Goal: Information Seeking & Learning: Learn about a topic

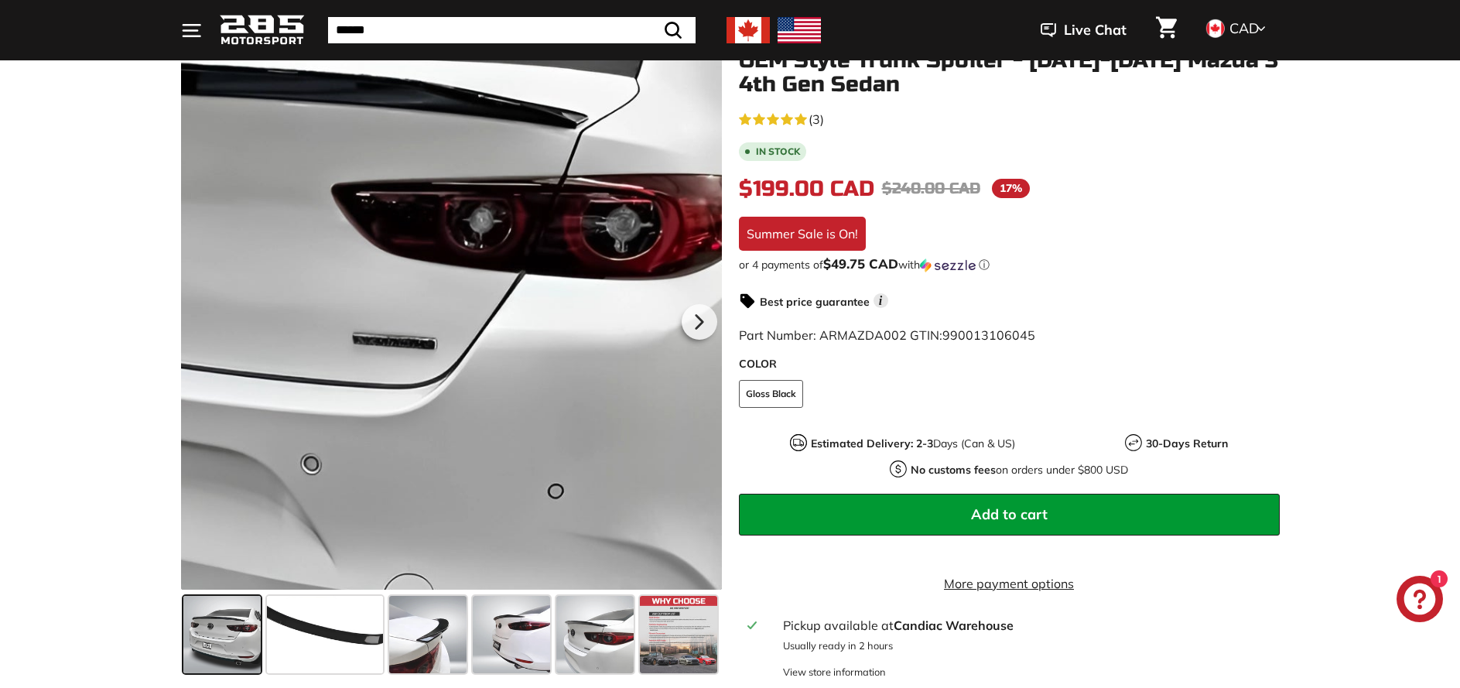
scroll to position [309, 0]
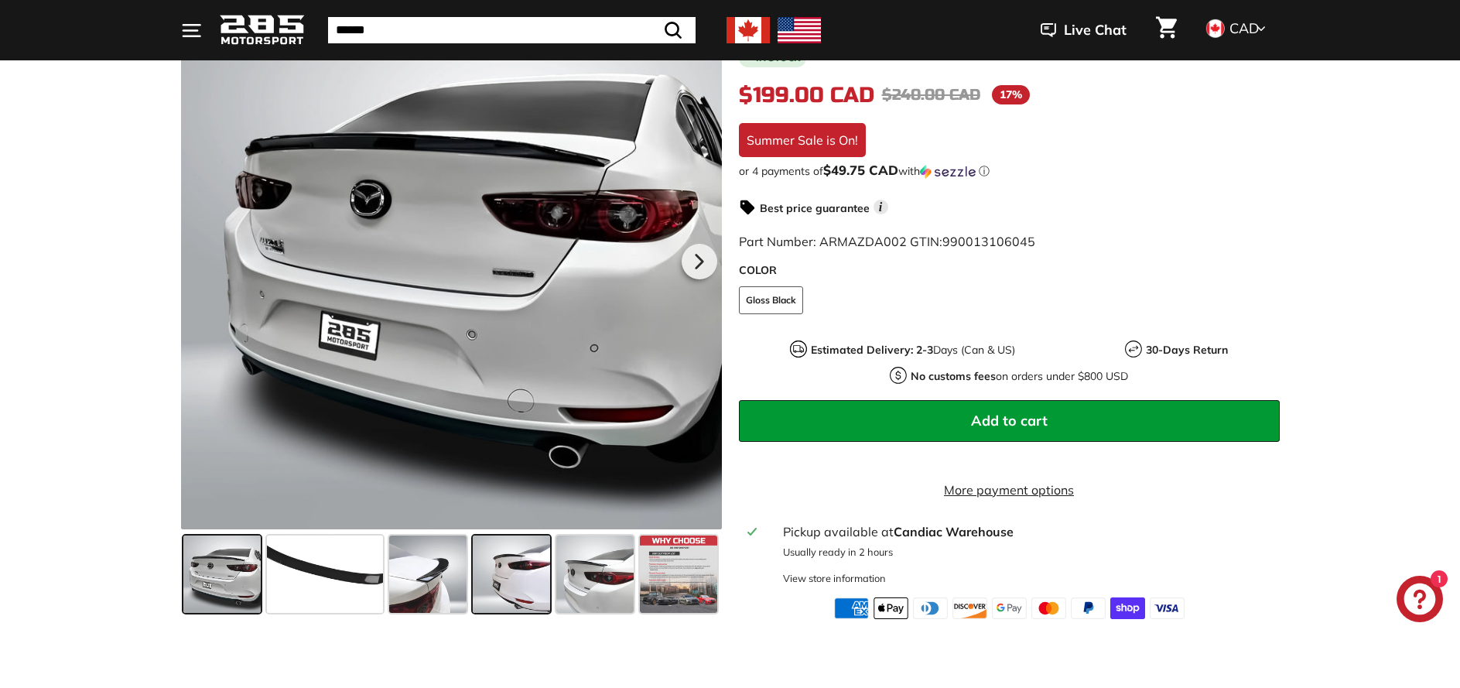
click at [538, 587] on span at bounding box center [511, 573] width 77 height 77
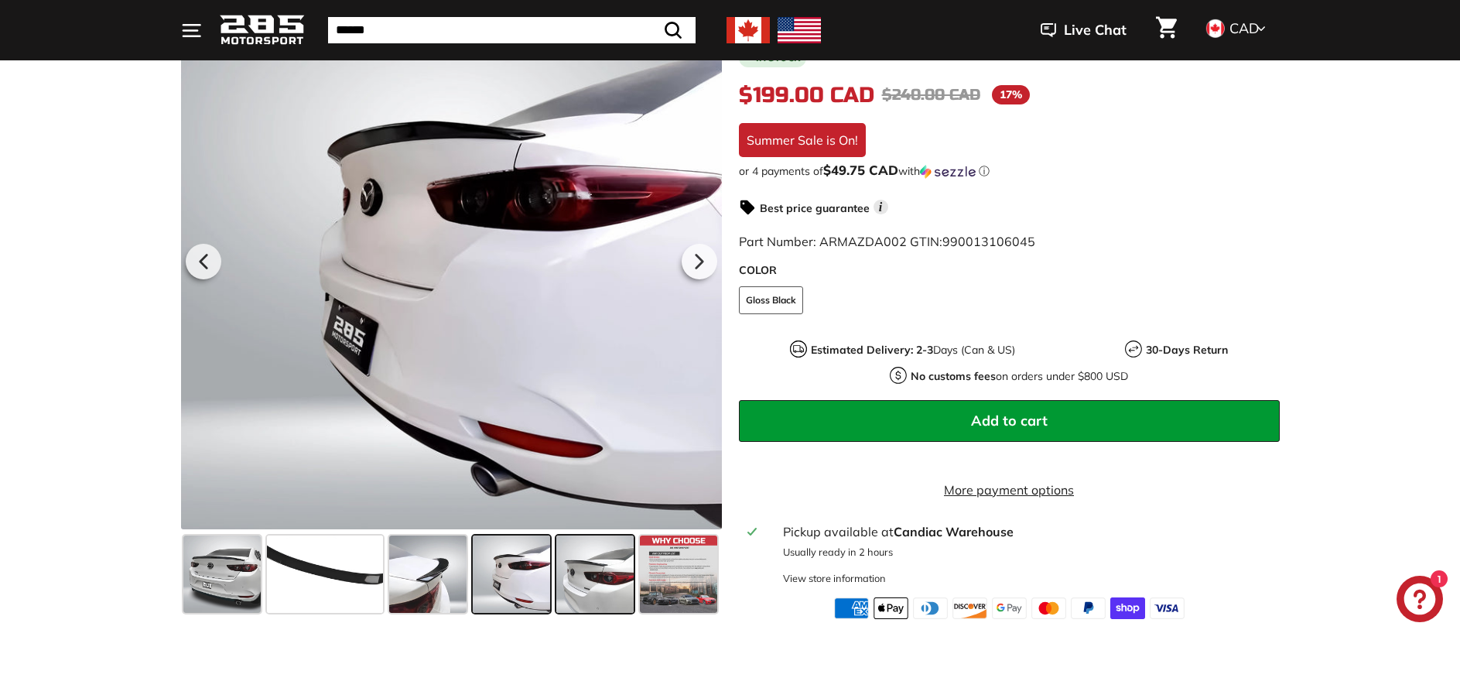
click at [612, 577] on span at bounding box center [594, 573] width 77 height 77
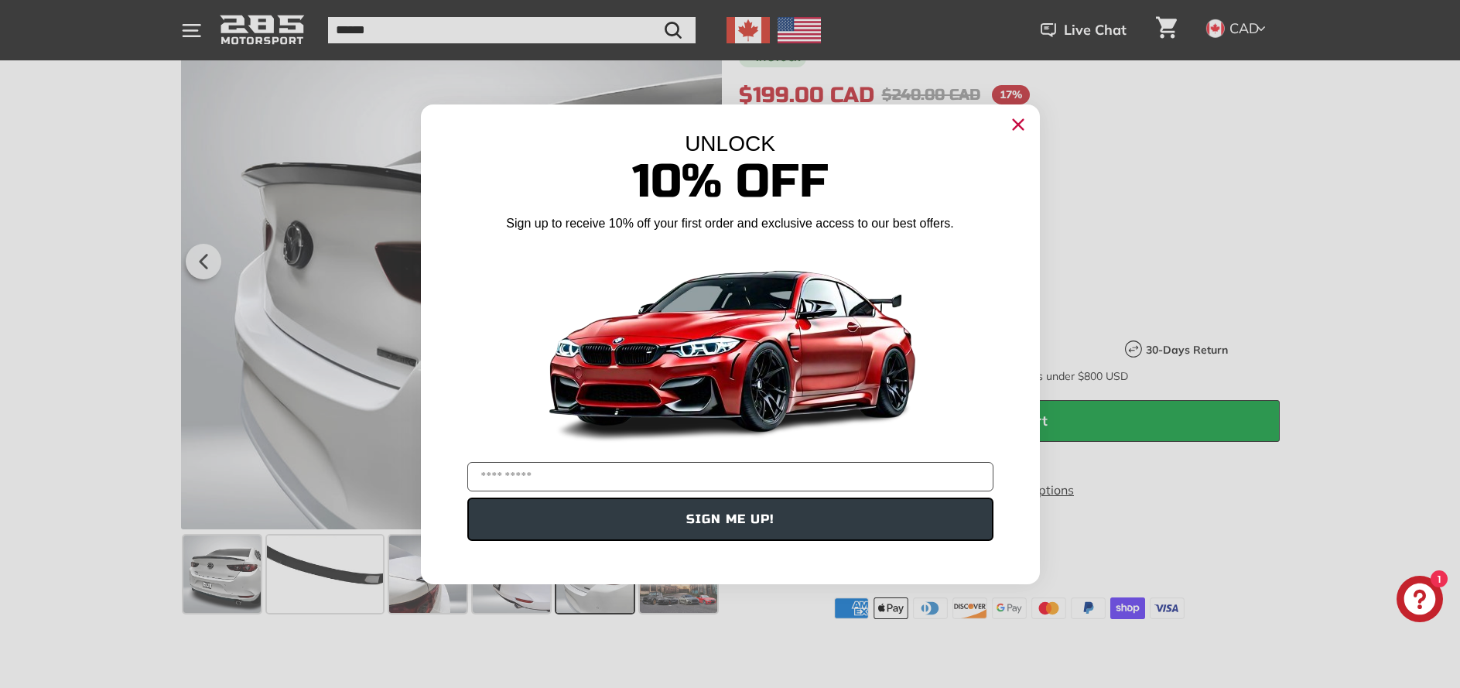
click at [1019, 123] on icon "Close dialog" at bounding box center [1018, 124] width 25 height 25
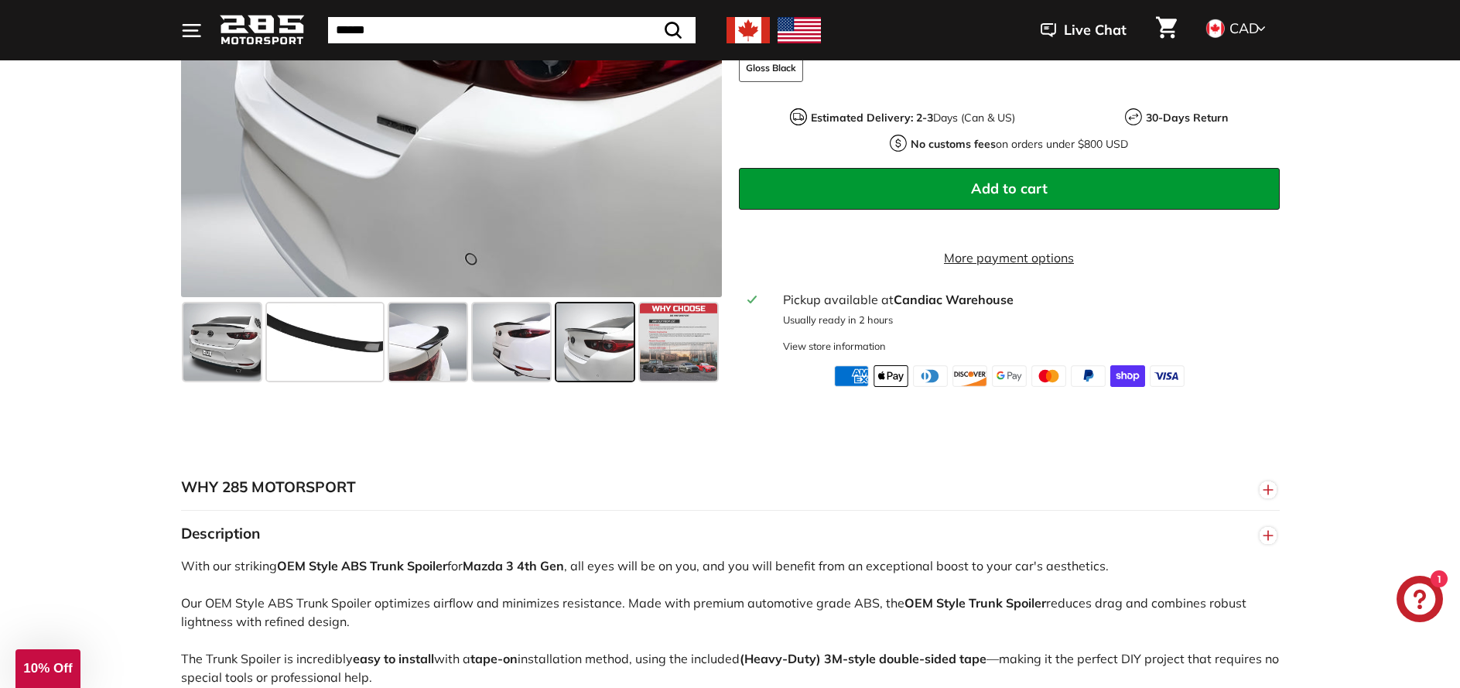
scroll to position [387, 0]
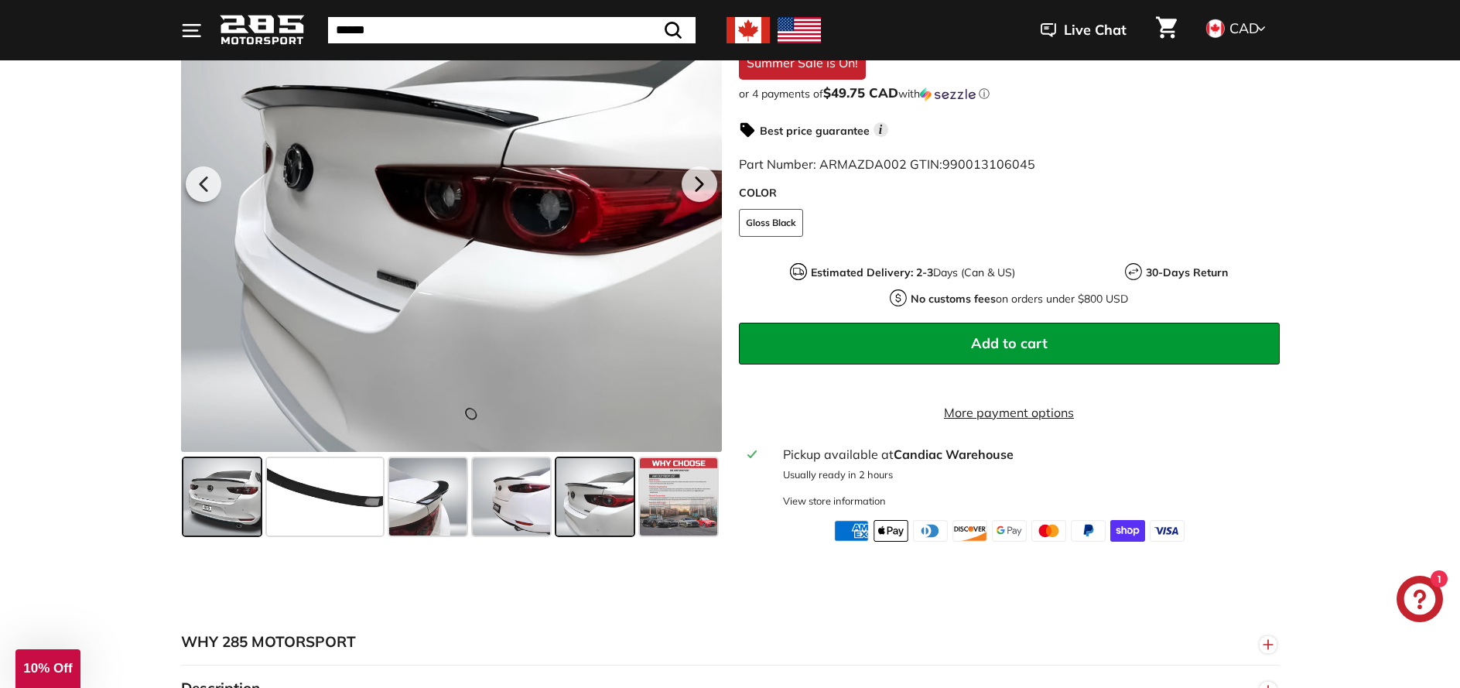
click at [235, 511] on span at bounding box center [221, 496] width 77 height 77
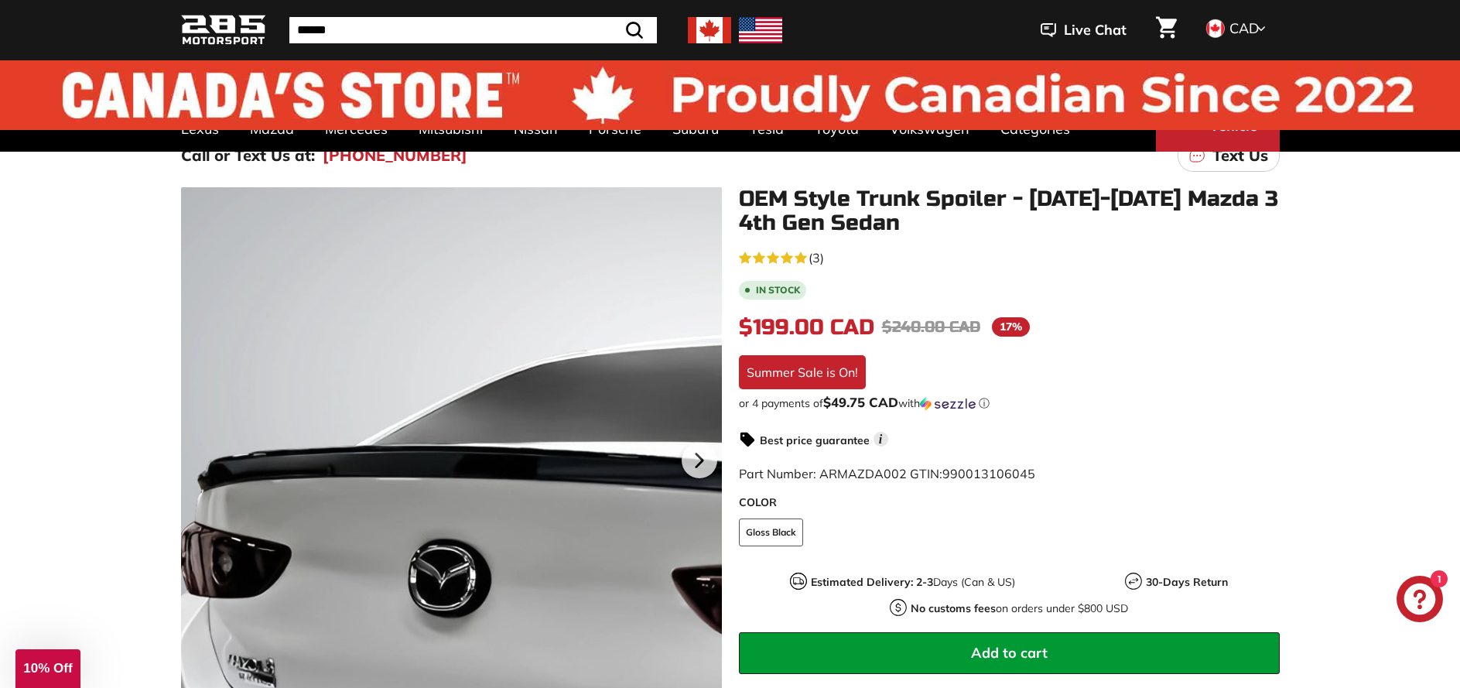
scroll to position [0, 0]
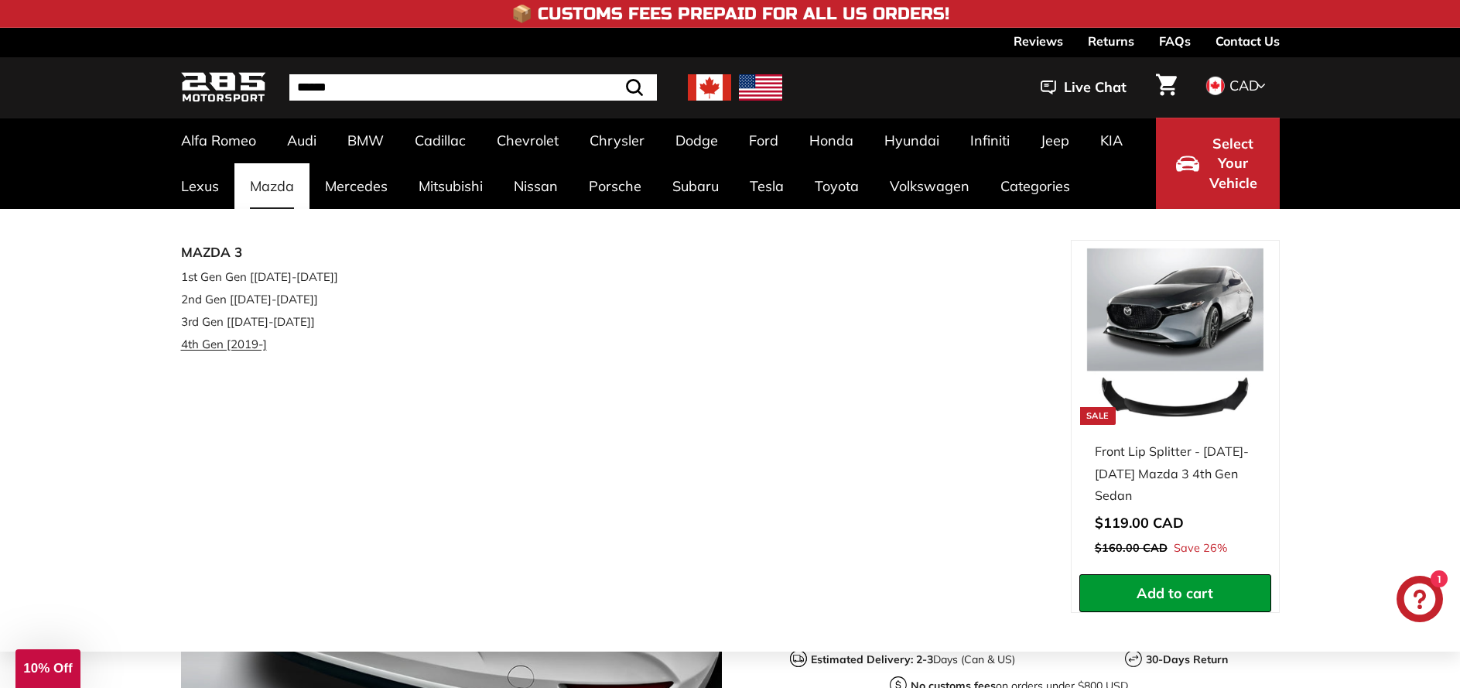
click at [231, 348] on link "4th Gen [2019-]" at bounding box center [272, 344] width 183 height 22
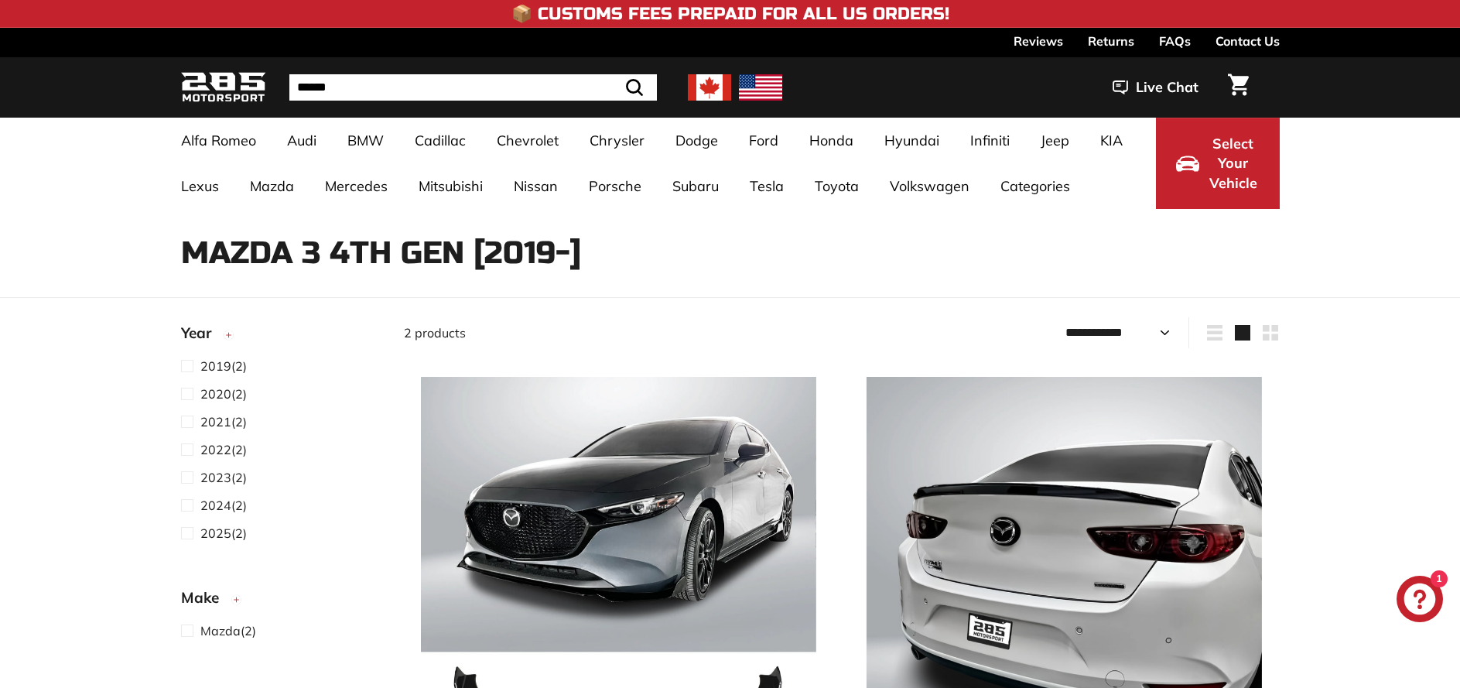
select select "**********"
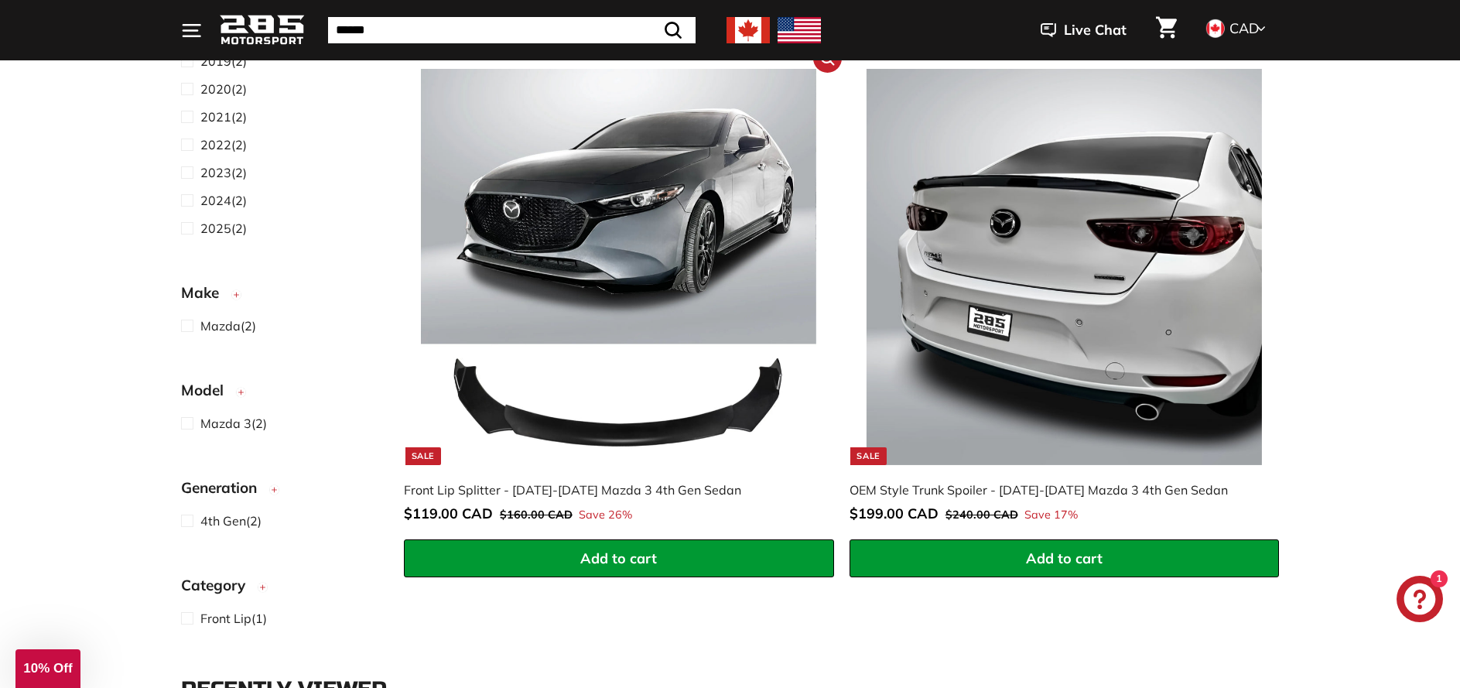
scroll to position [309, 0]
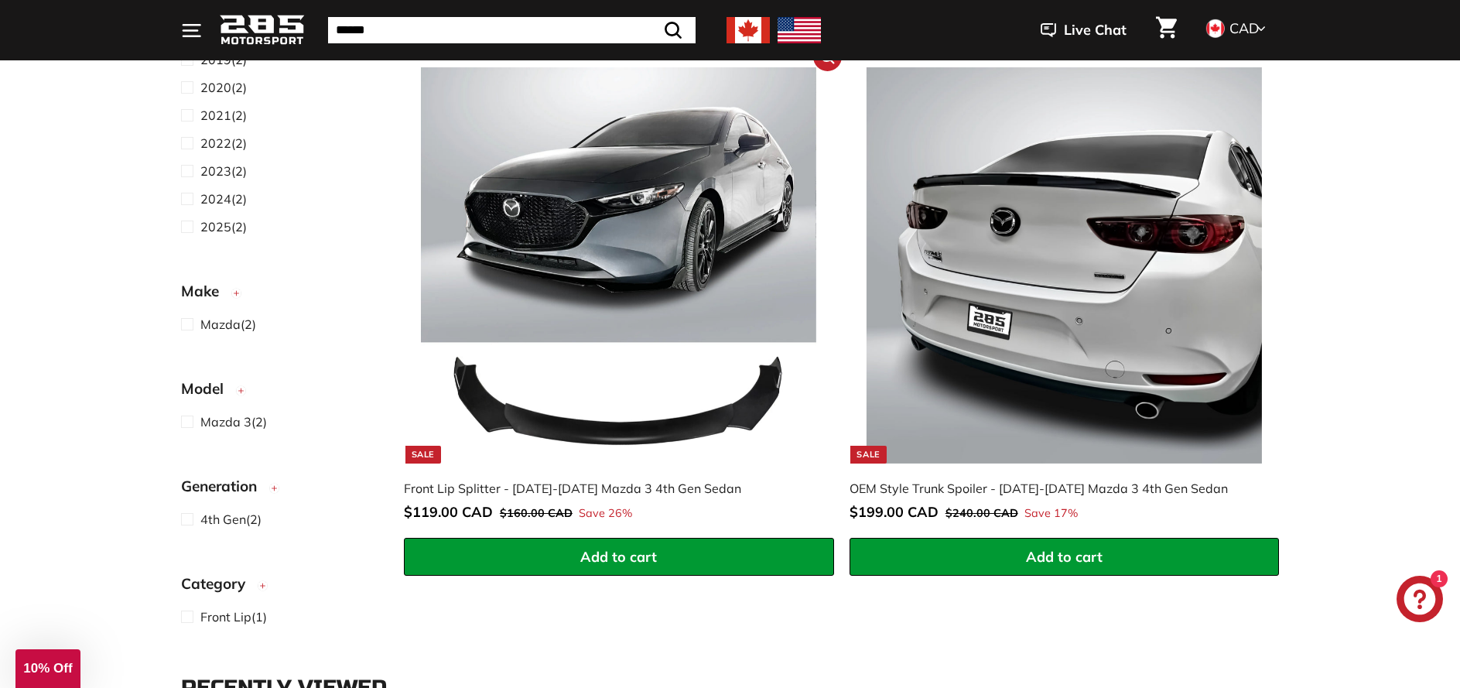
click at [627, 214] on img at bounding box center [618, 264] width 395 height 395
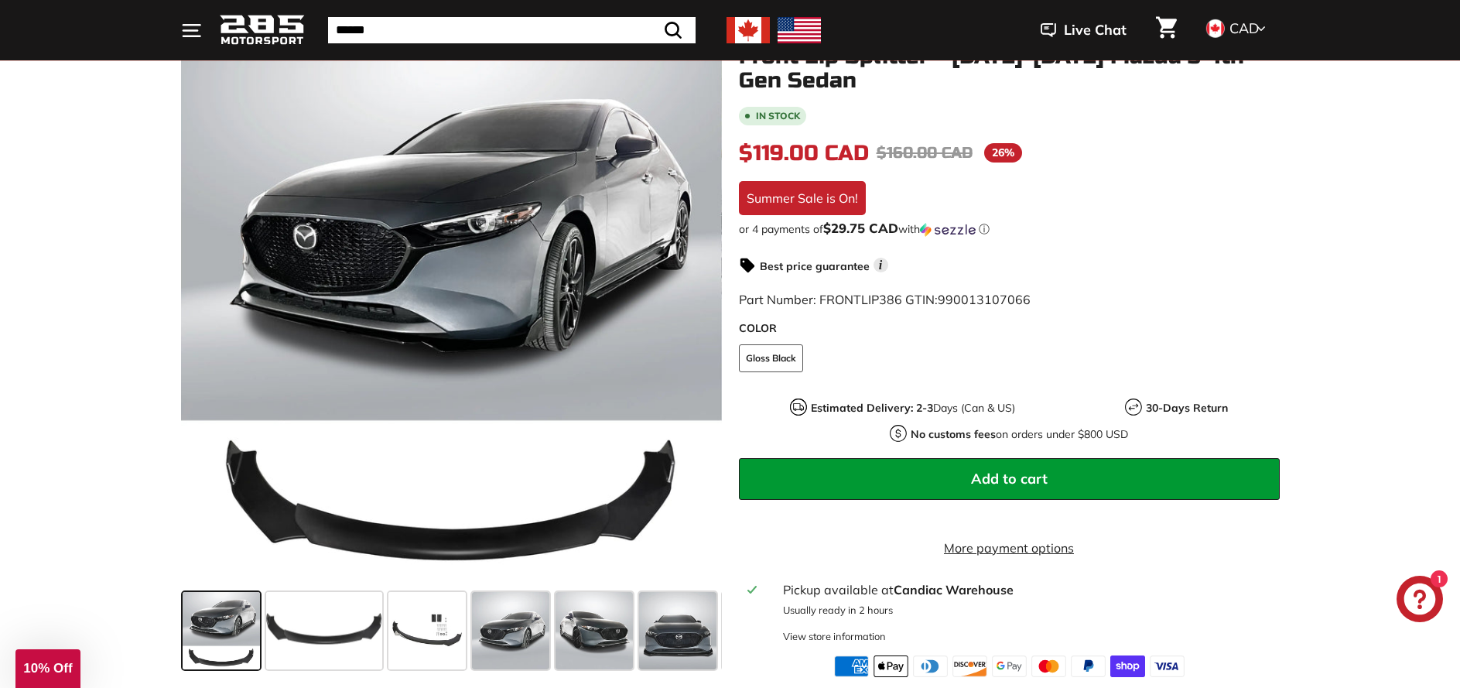
scroll to position [232, 0]
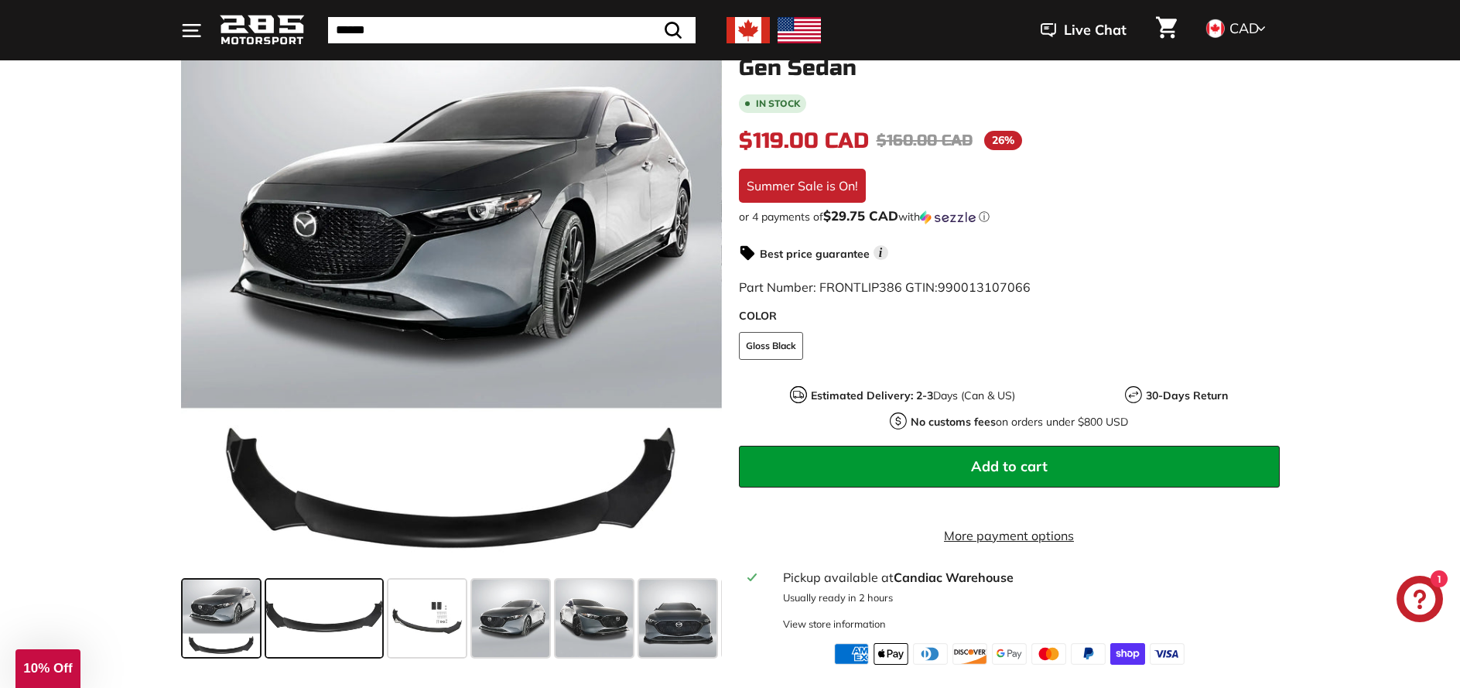
click at [309, 620] on span at bounding box center [324, 617] width 116 height 77
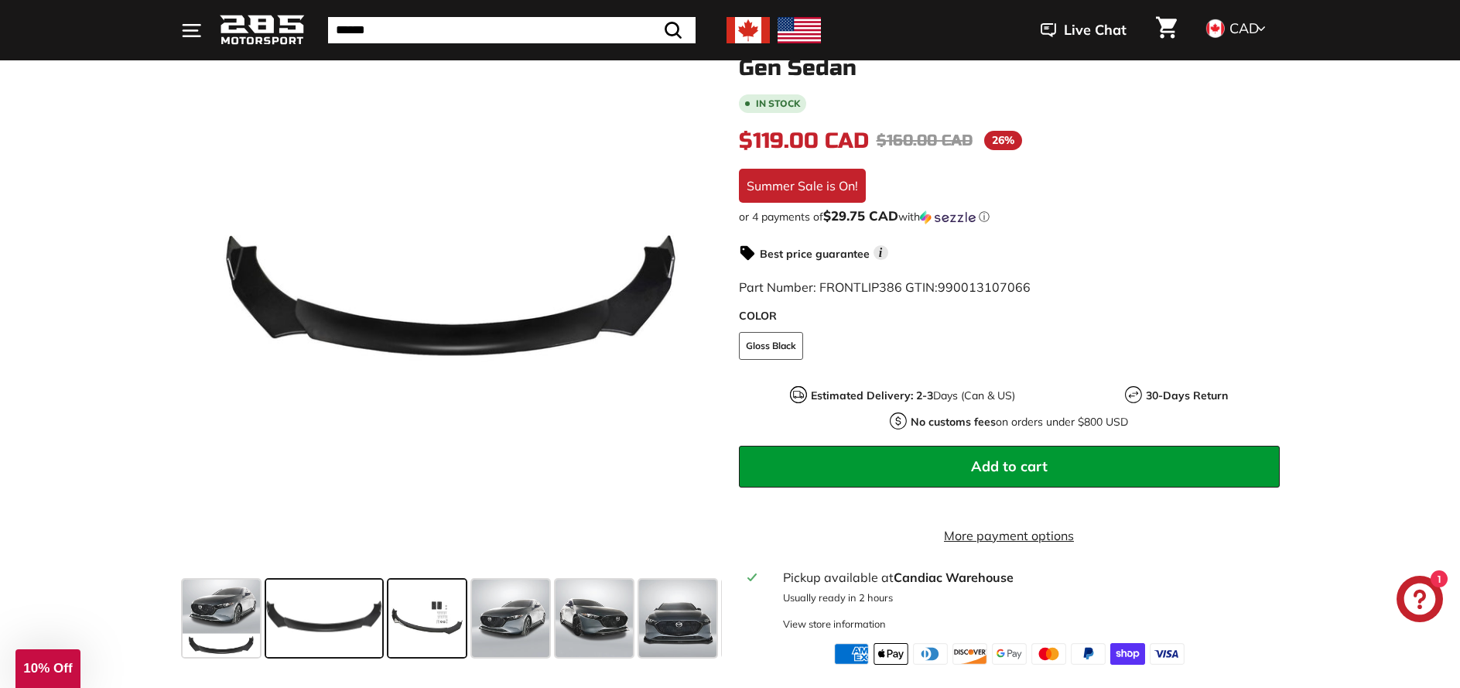
click at [429, 625] on span at bounding box center [426, 617] width 77 height 77
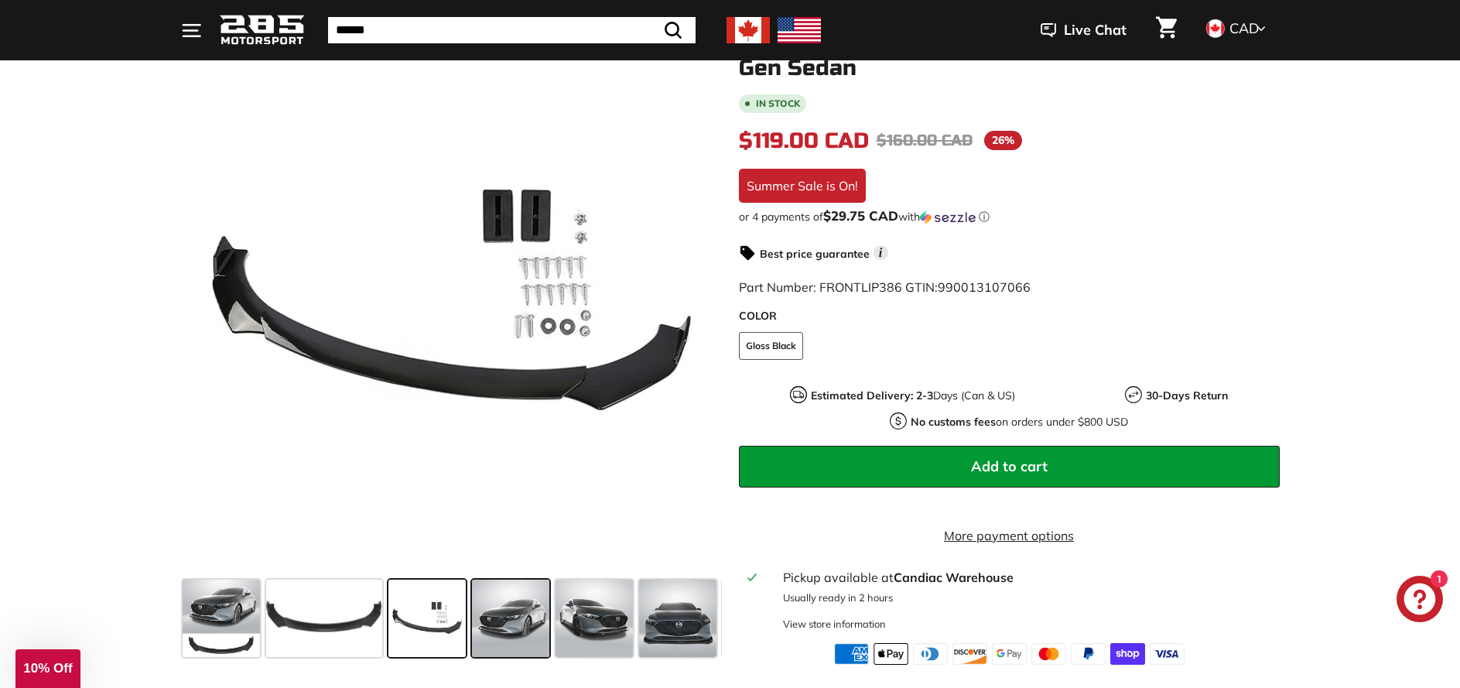
click at [531, 631] on span at bounding box center [510, 617] width 77 height 77
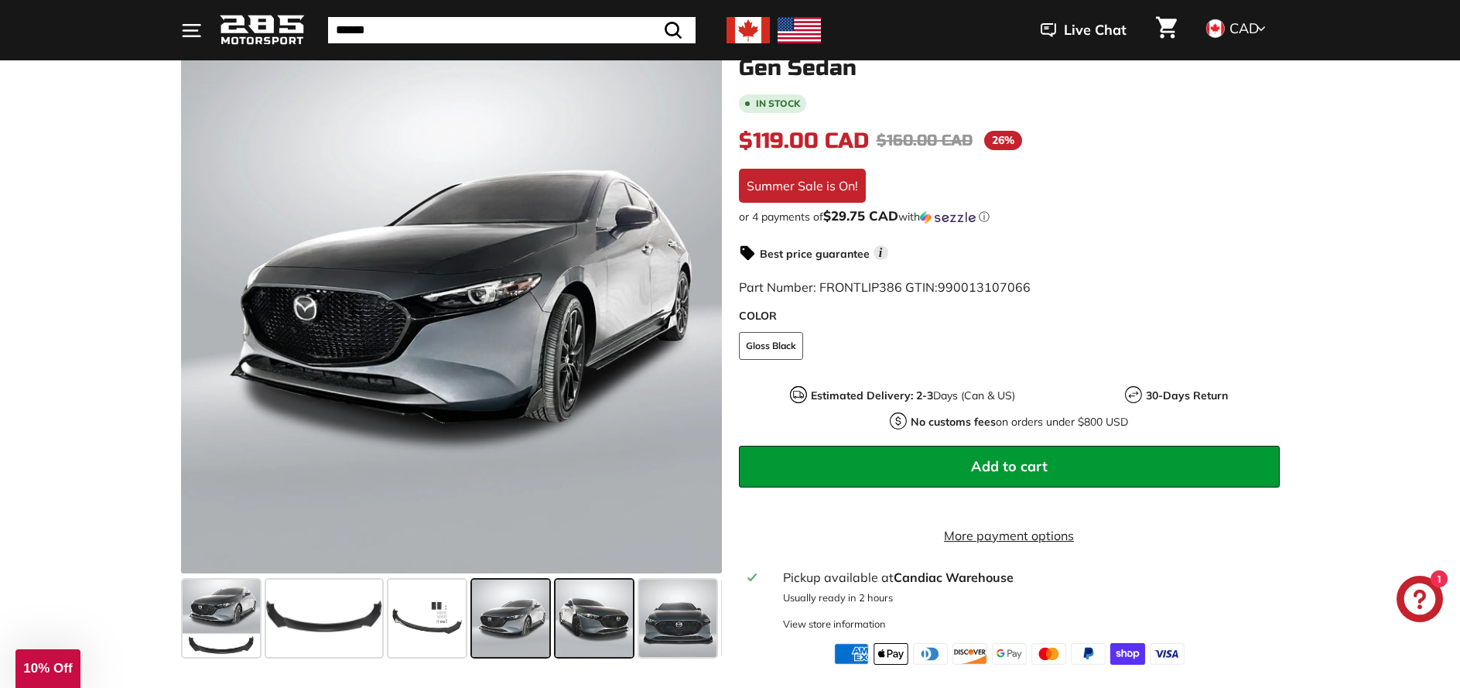
click at [610, 627] on span at bounding box center [593, 617] width 77 height 77
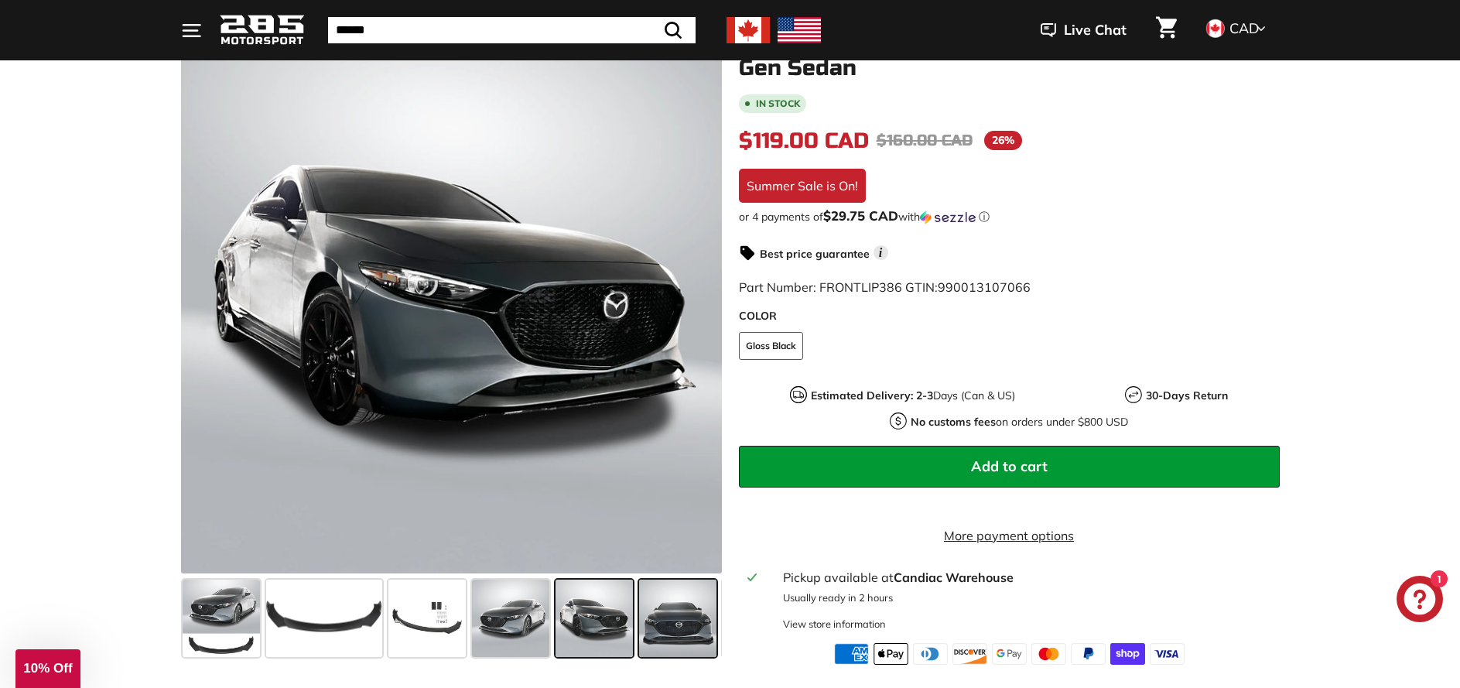
click at [674, 627] on span at bounding box center [677, 617] width 77 height 77
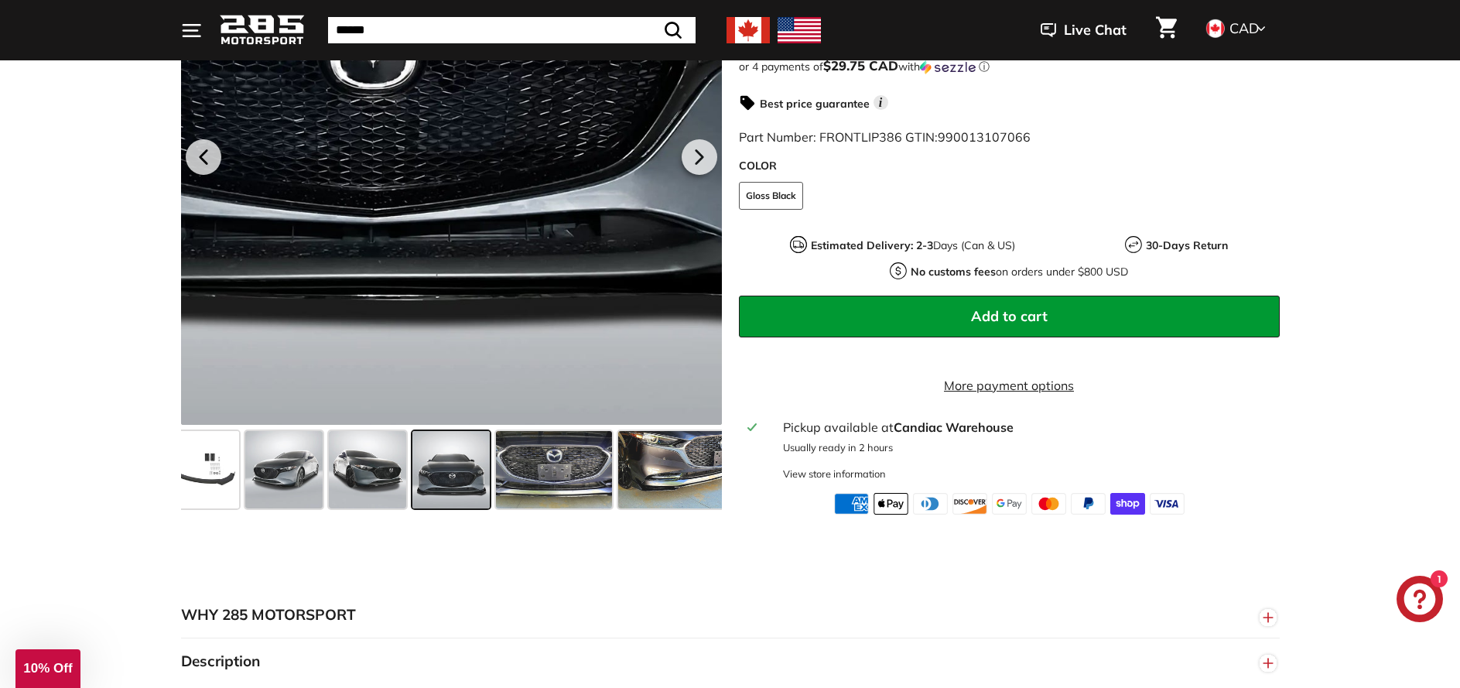
scroll to position [387, 0]
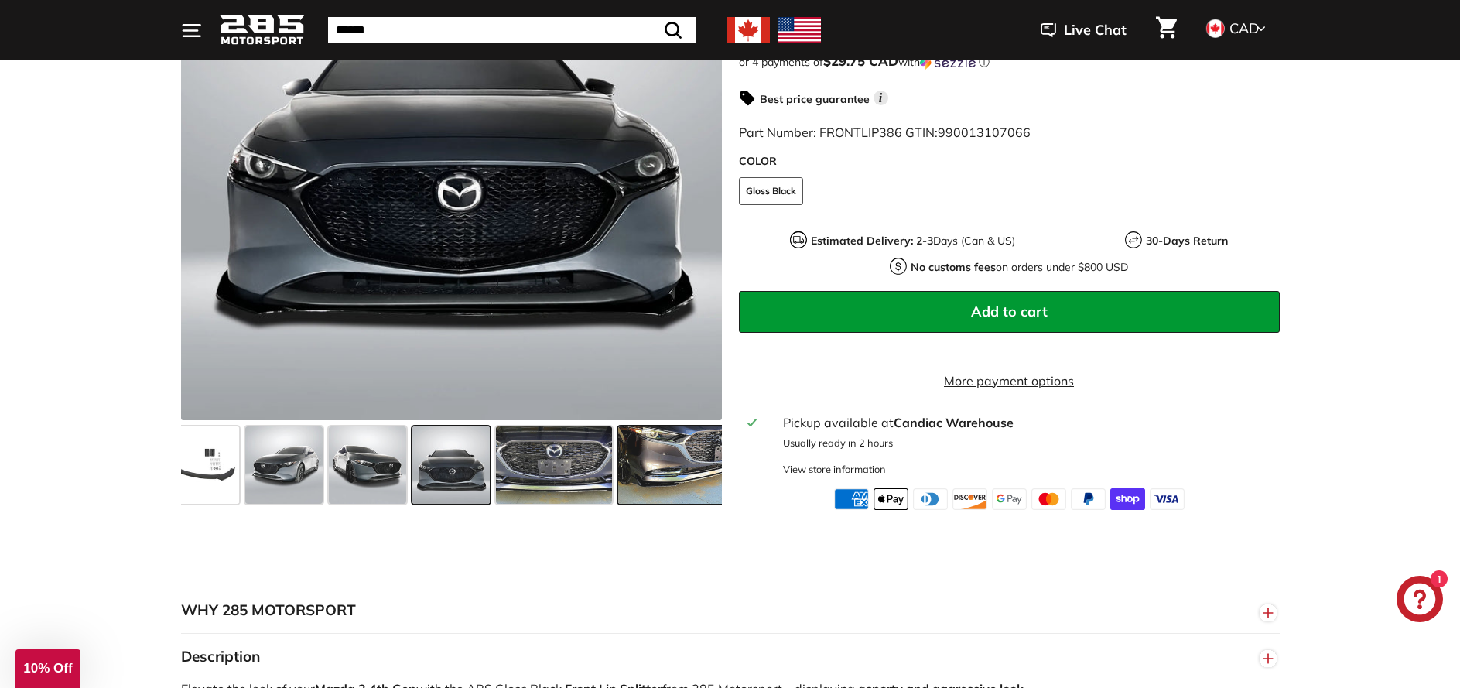
click at [707, 475] on span at bounding box center [676, 464] width 116 height 77
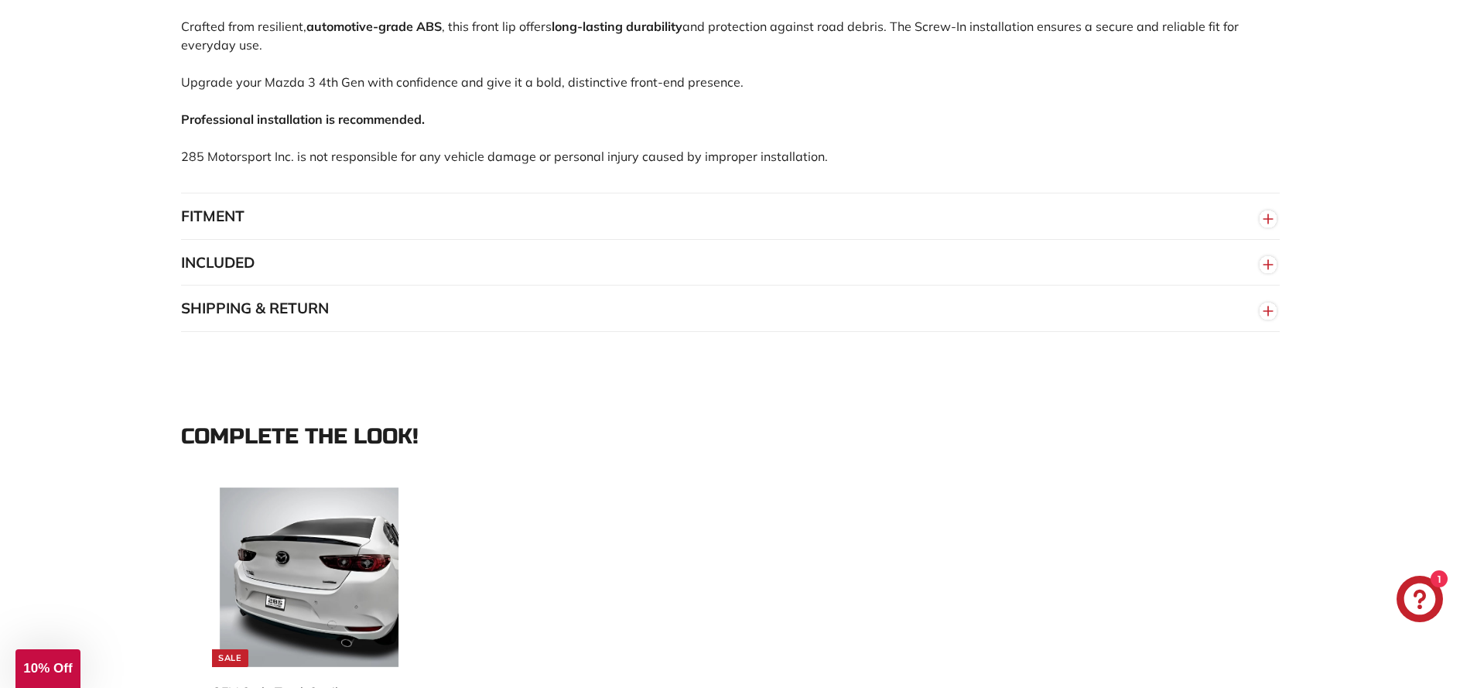
scroll to position [1160, 0]
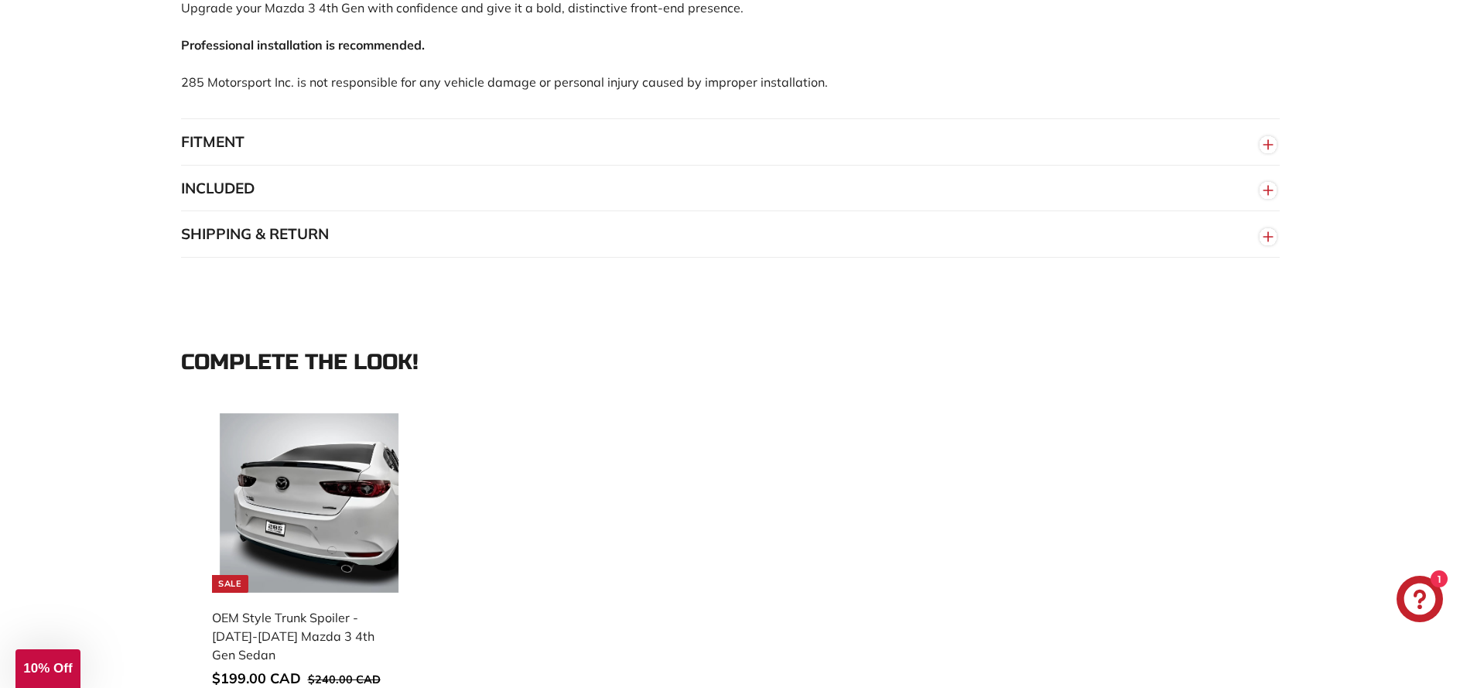
click at [240, 159] on button "FITMENT" at bounding box center [730, 142] width 1098 height 46
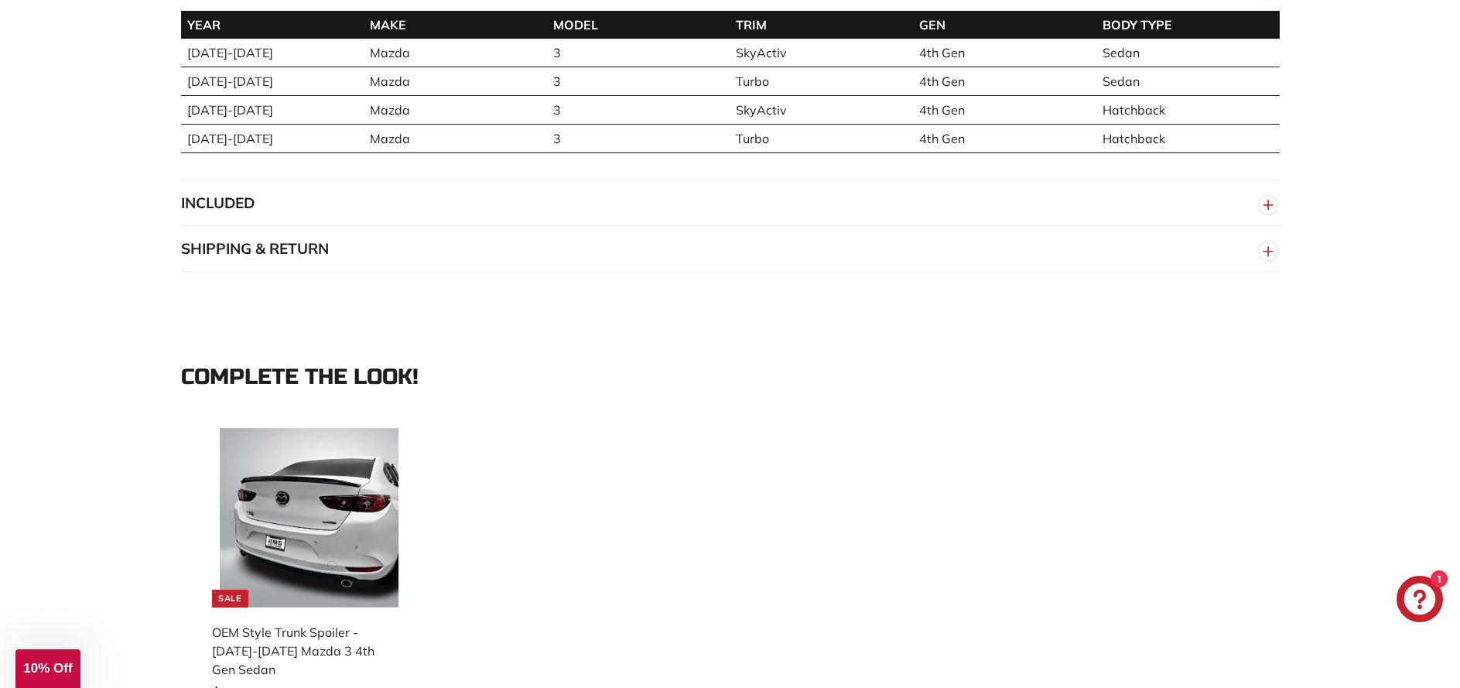
scroll to position [1238, 0]
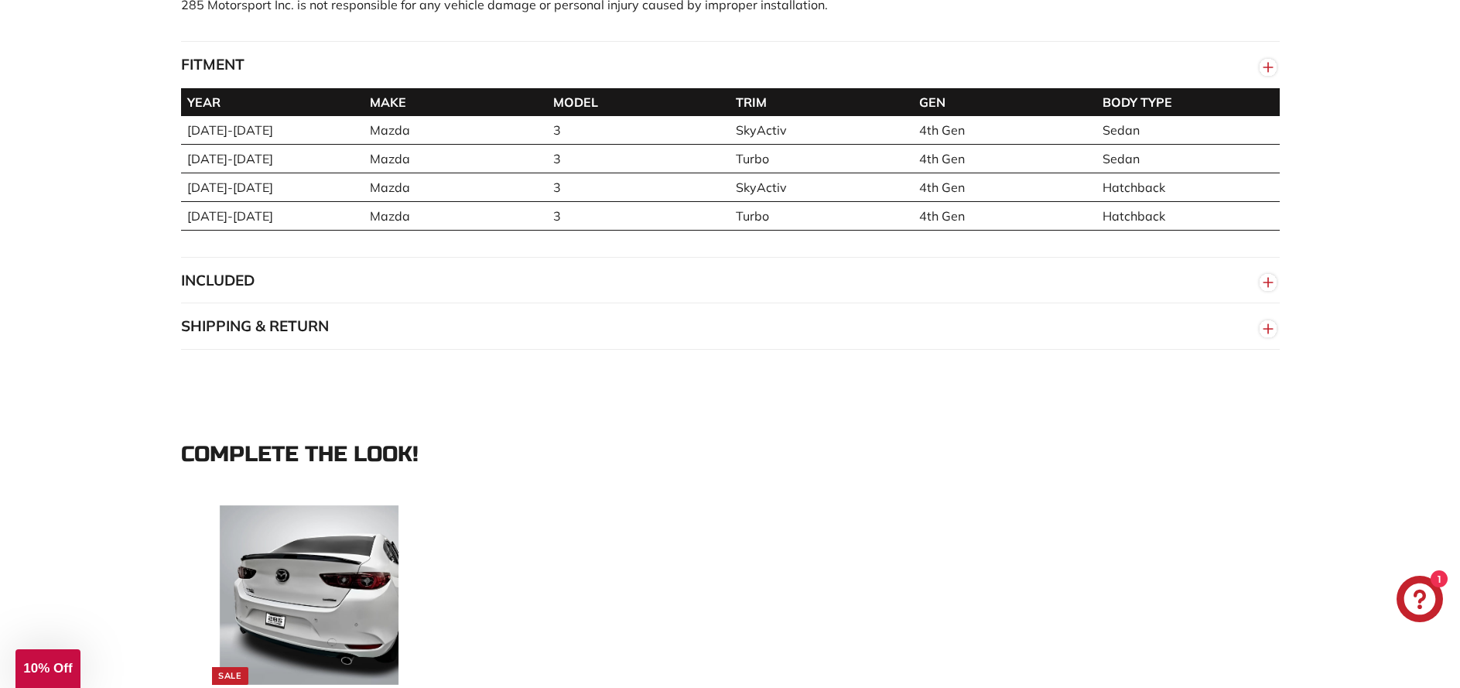
click at [256, 302] on button "INCLUDED" at bounding box center [730, 281] width 1098 height 46
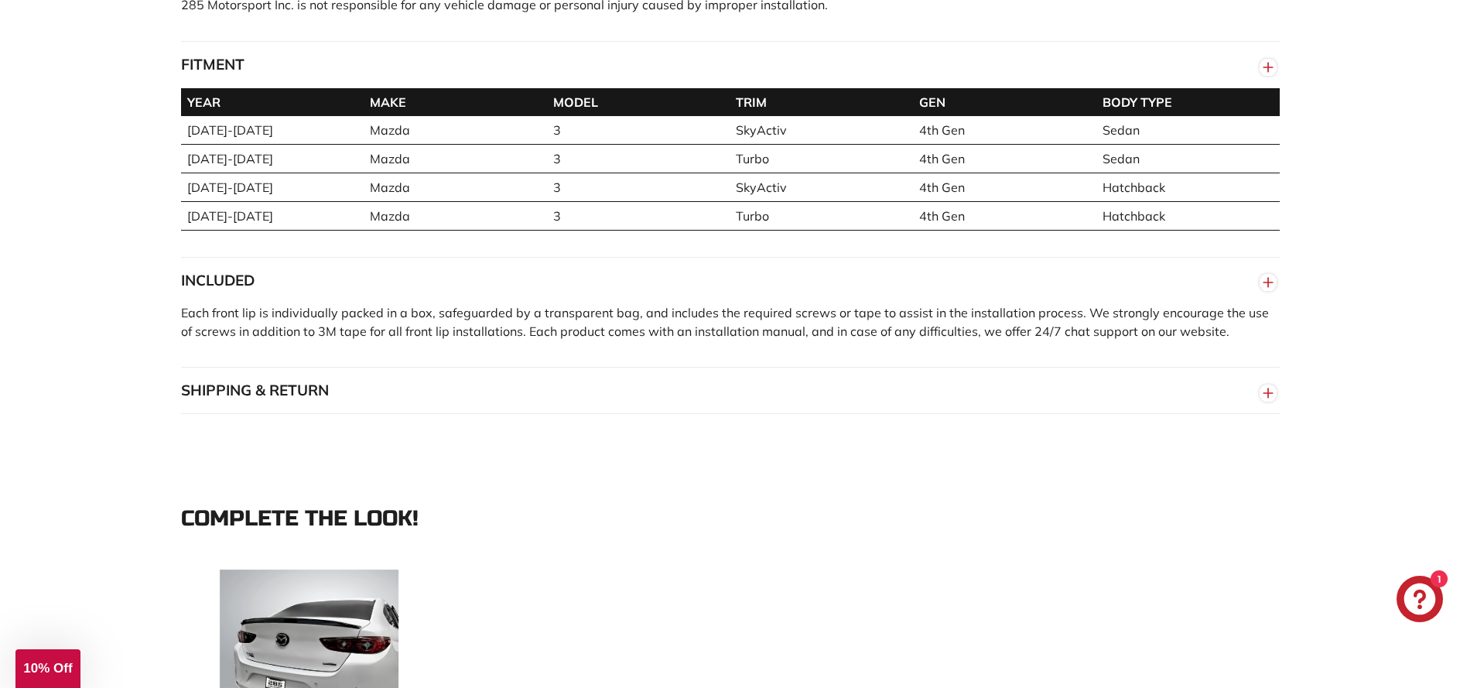
click at [281, 407] on button "SHIPPING & RETURN" at bounding box center [730, 390] width 1098 height 46
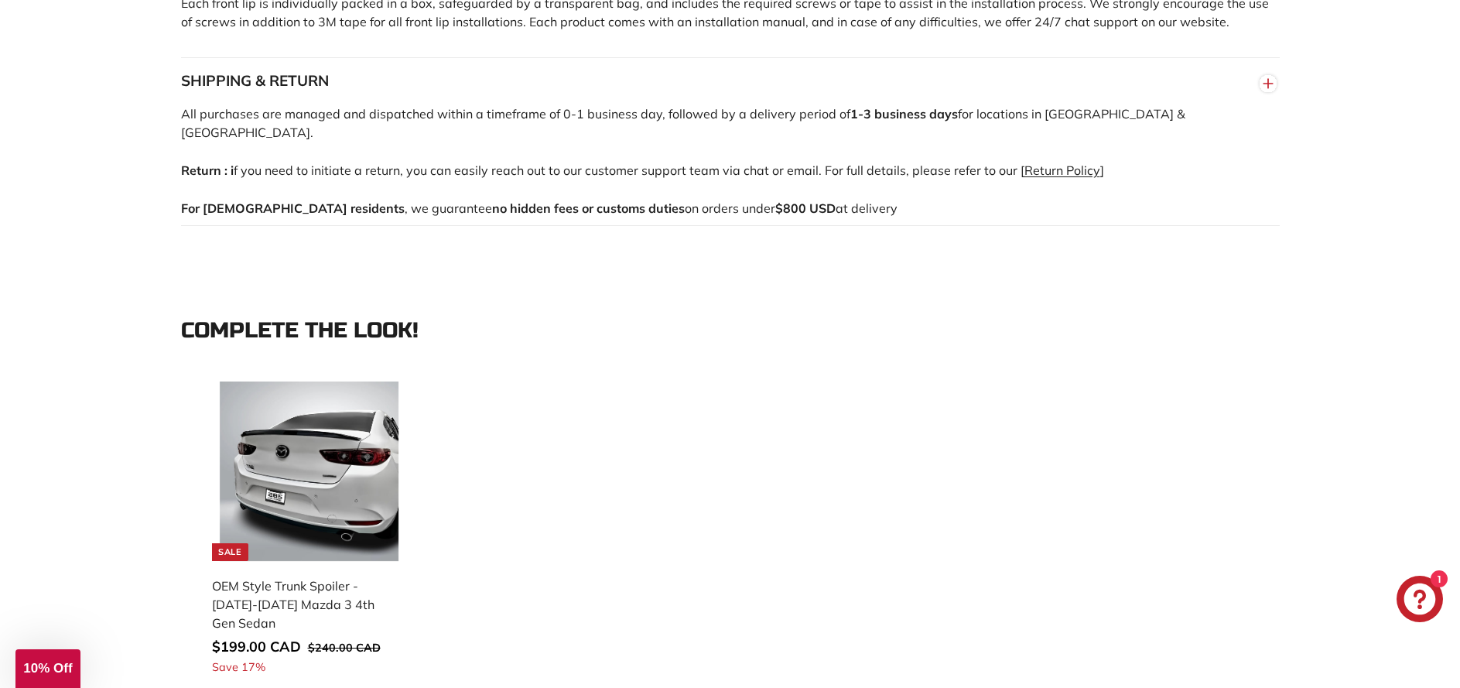
scroll to position [1856, 0]
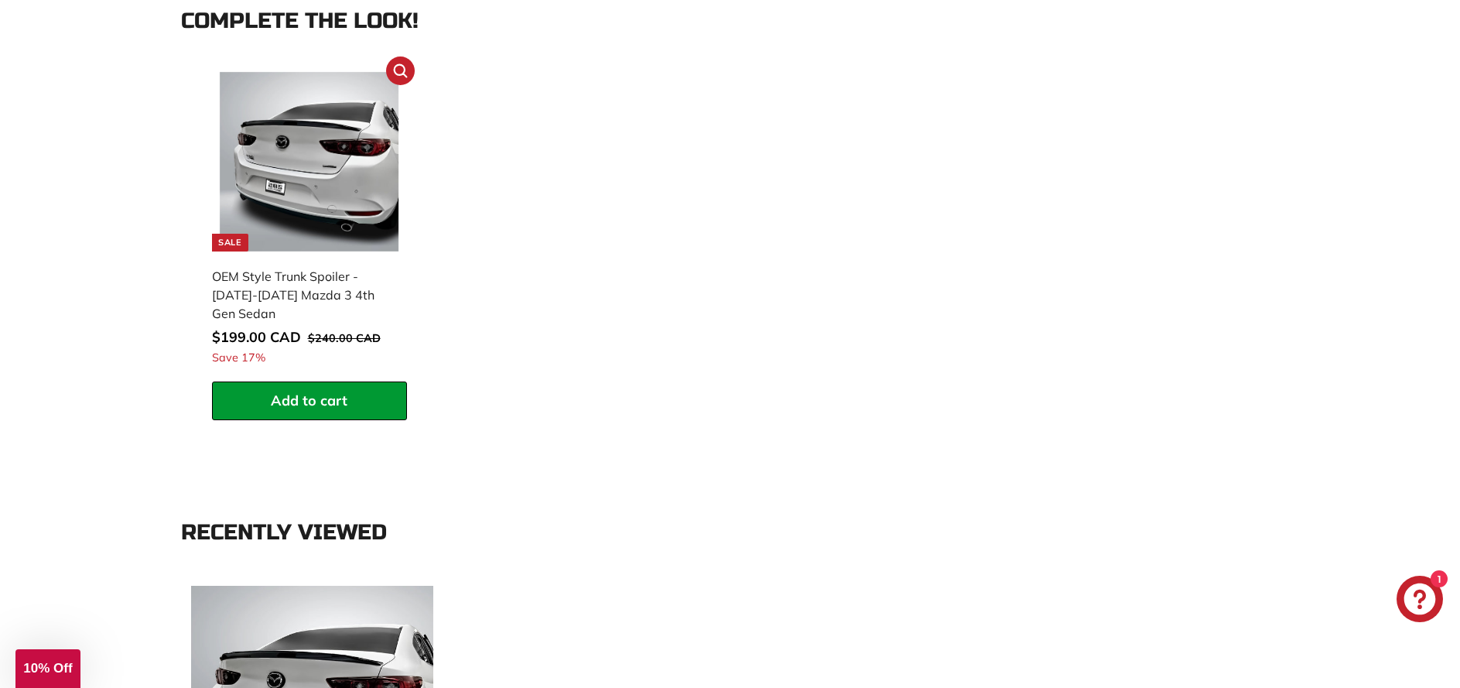
click at [280, 292] on div "OEM Style Trunk Spoiler - [DATE]-[DATE] Mazda 3 4th Gen Sedan" at bounding box center [301, 295] width 179 height 56
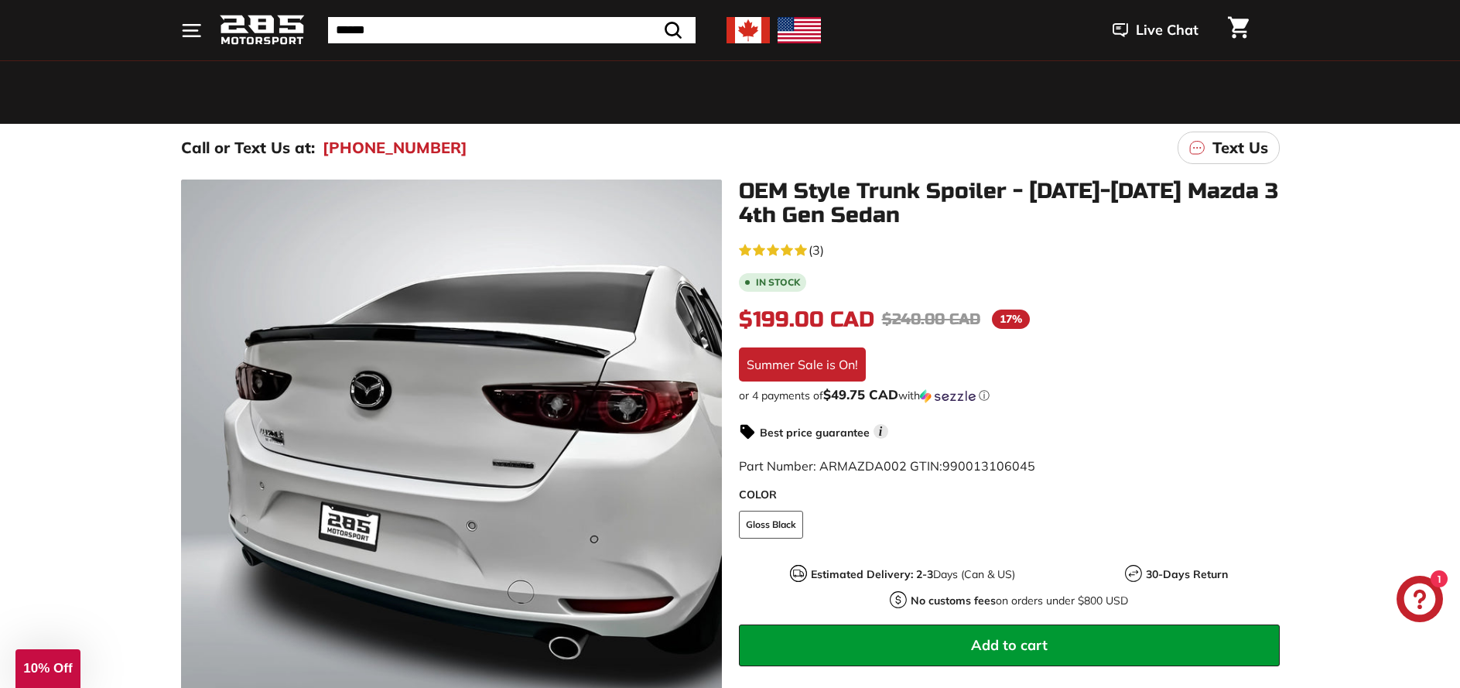
scroll to position [155, 0]
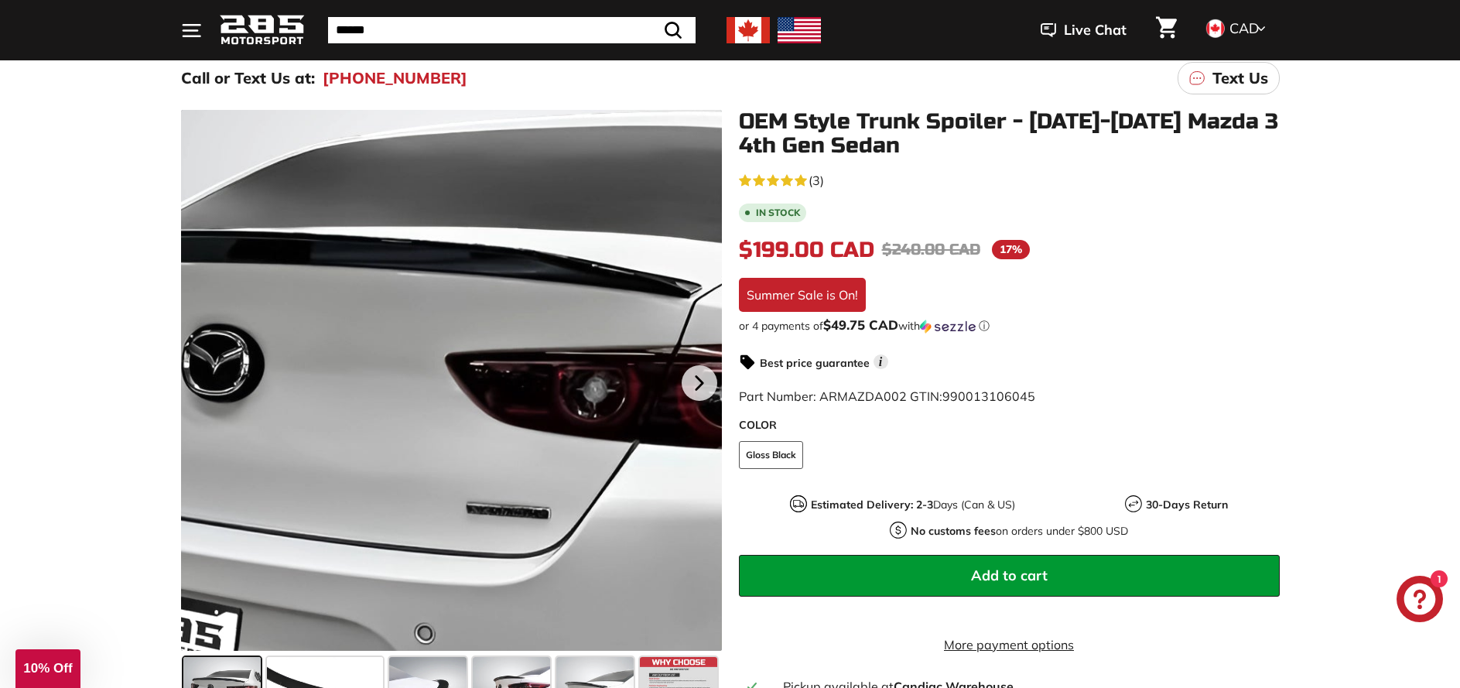
click at [518, 277] on div at bounding box center [451, 380] width 541 height 541
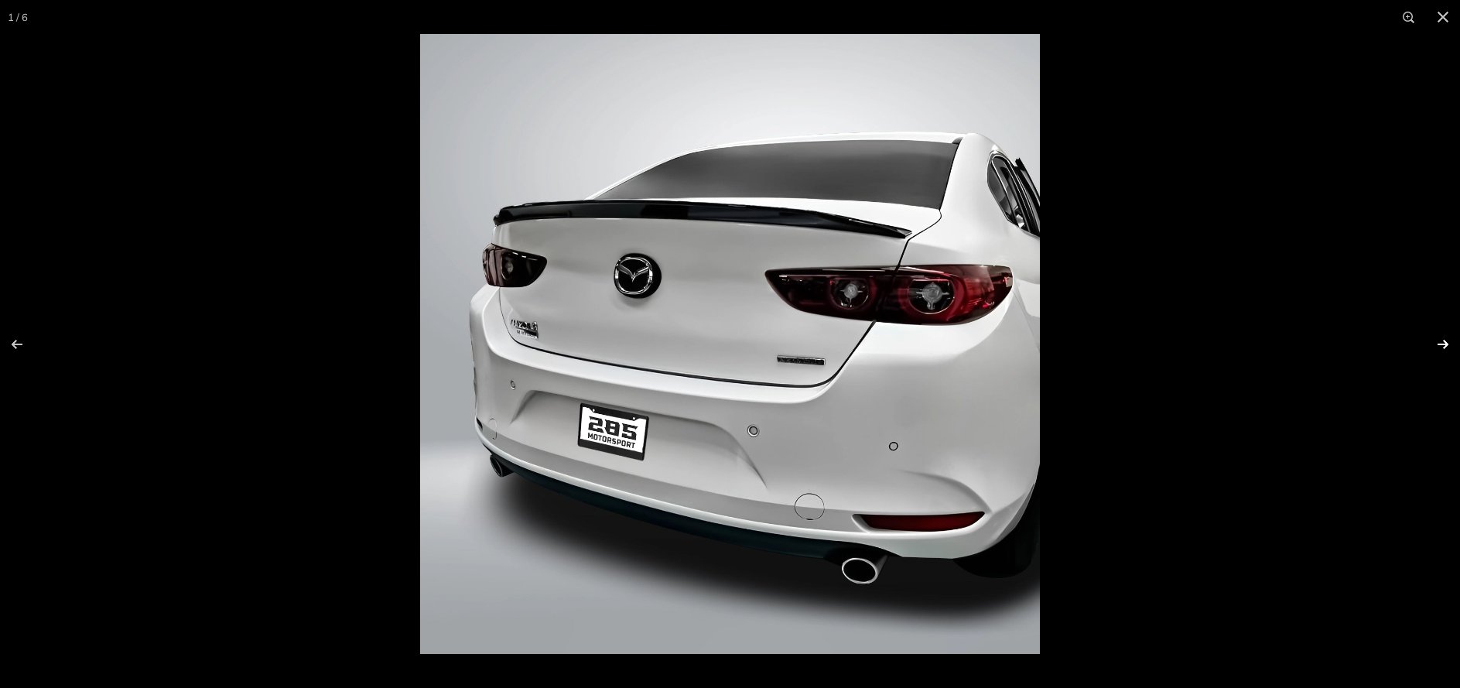
click at [1448, 342] on button at bounding box center [1432, 344] width 54 height 77
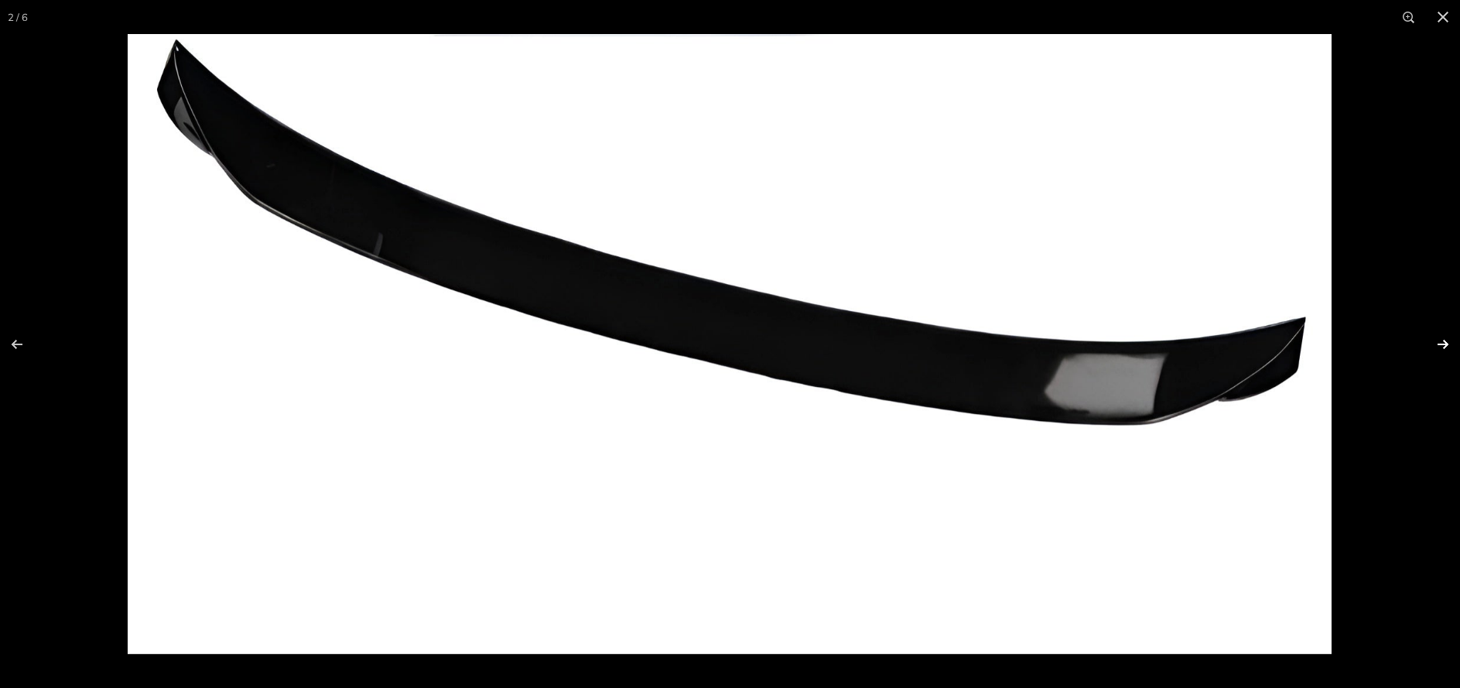
click at [1448, 342] on button at bounding box center [1432, 344] width 54 height 77
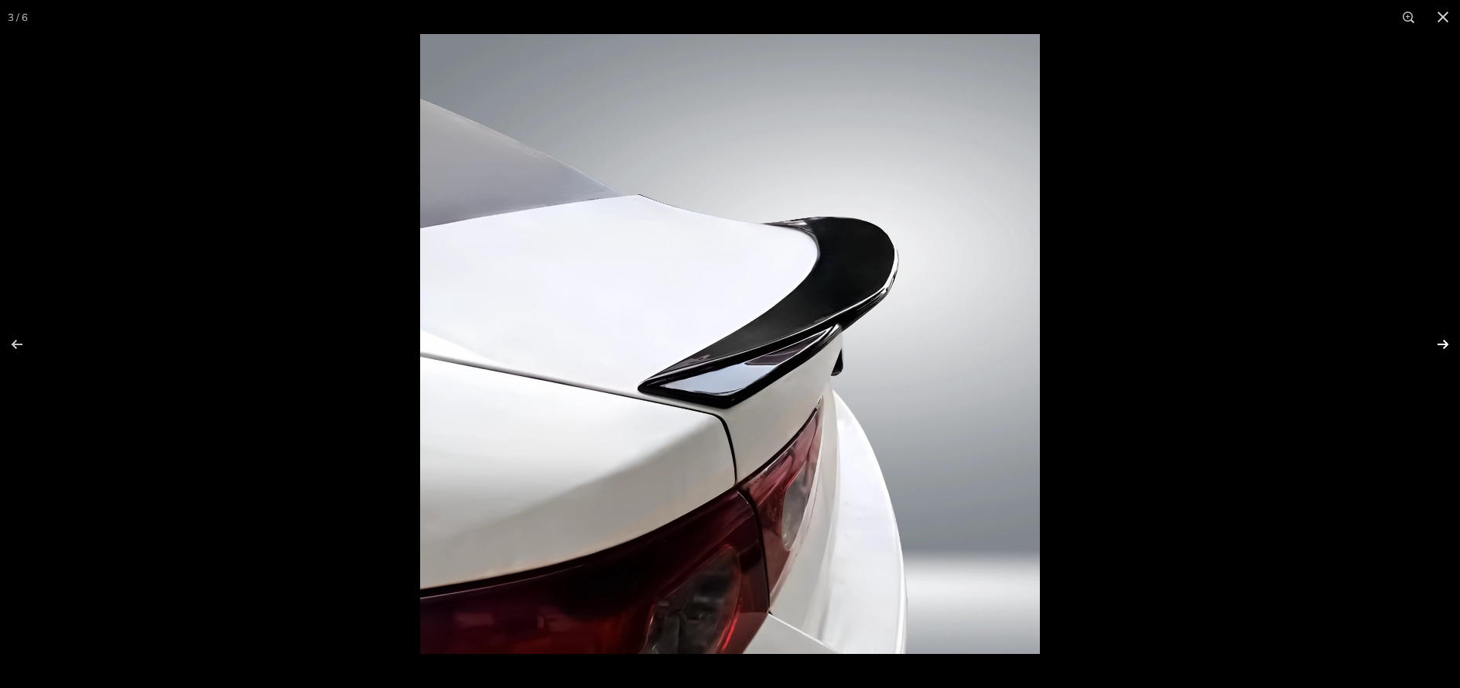
click at [1446, 343] on button at bounding box center [1432, 344] width 54 height 77
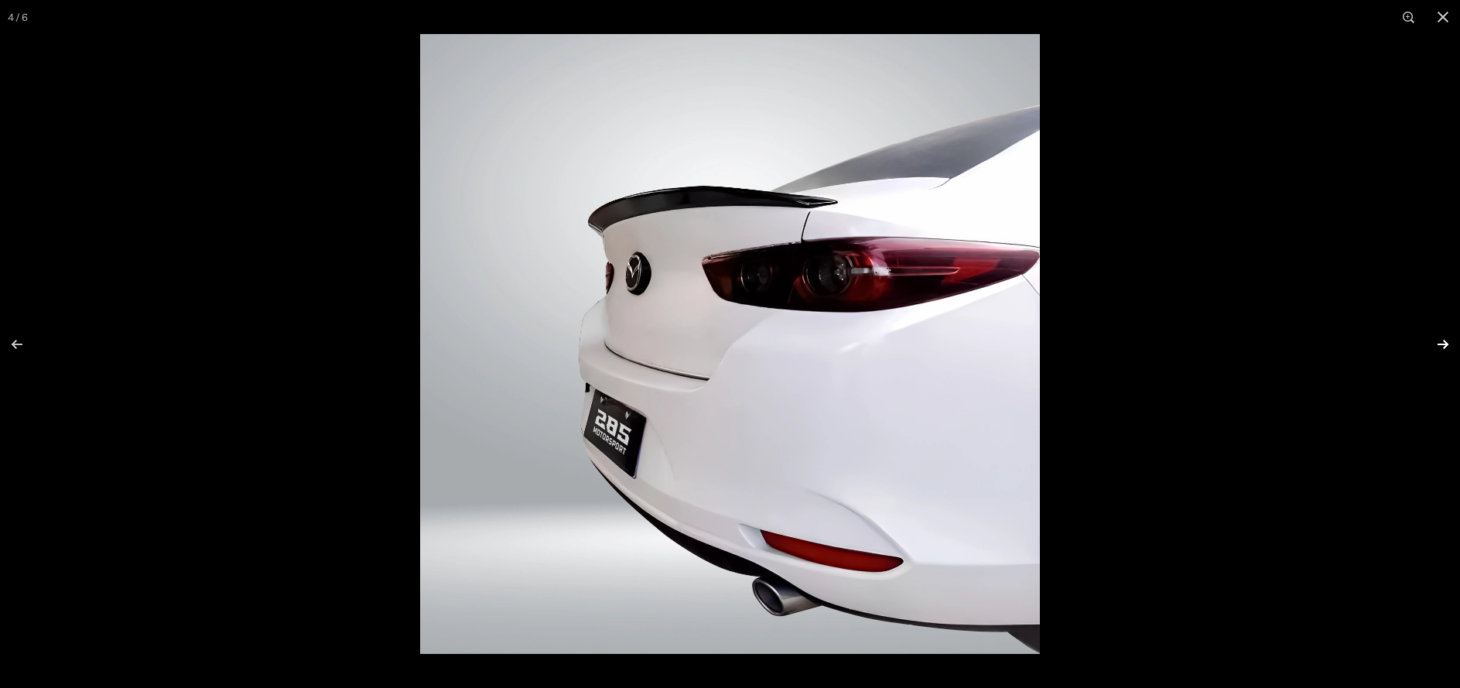
click at [1446, 343] on button at bounding box center [1432, 344] width 54 height 77
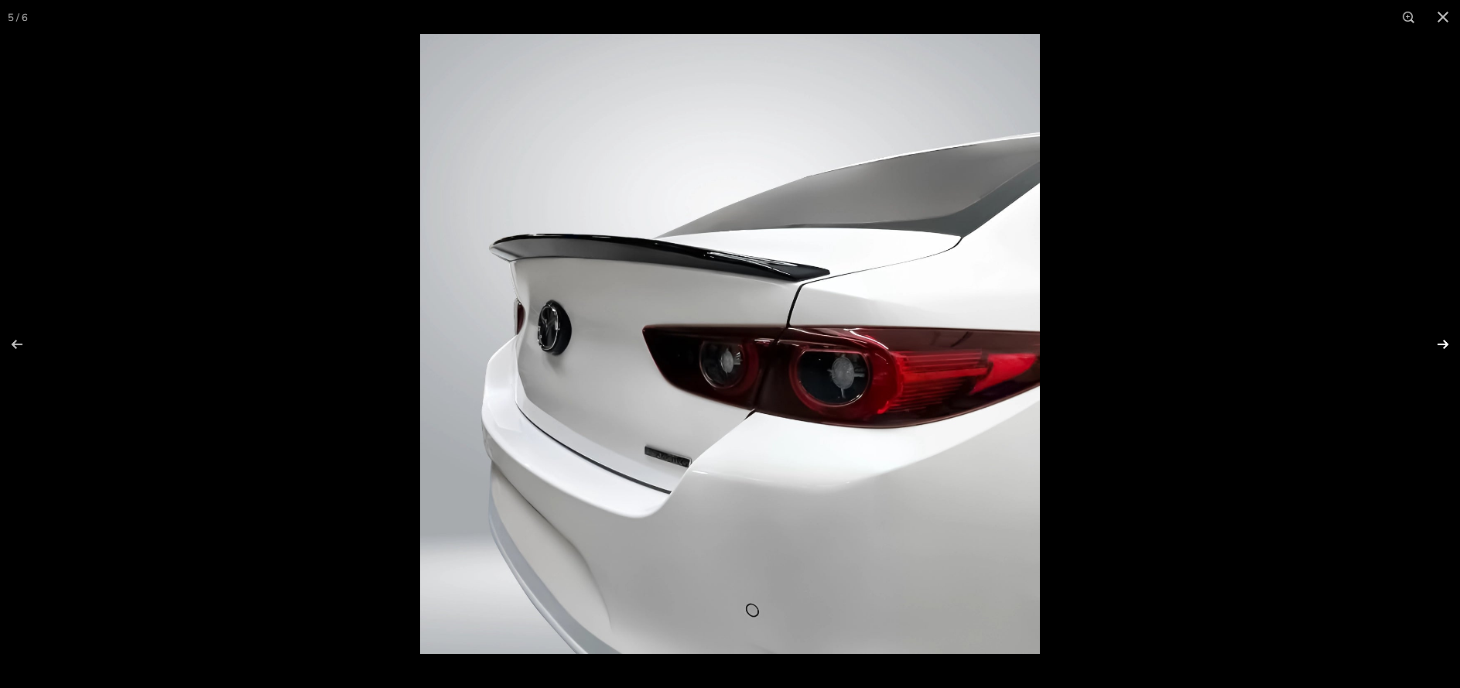
click at [1446, 343] on button at bounding box center [1432, 344] width 54 height 77
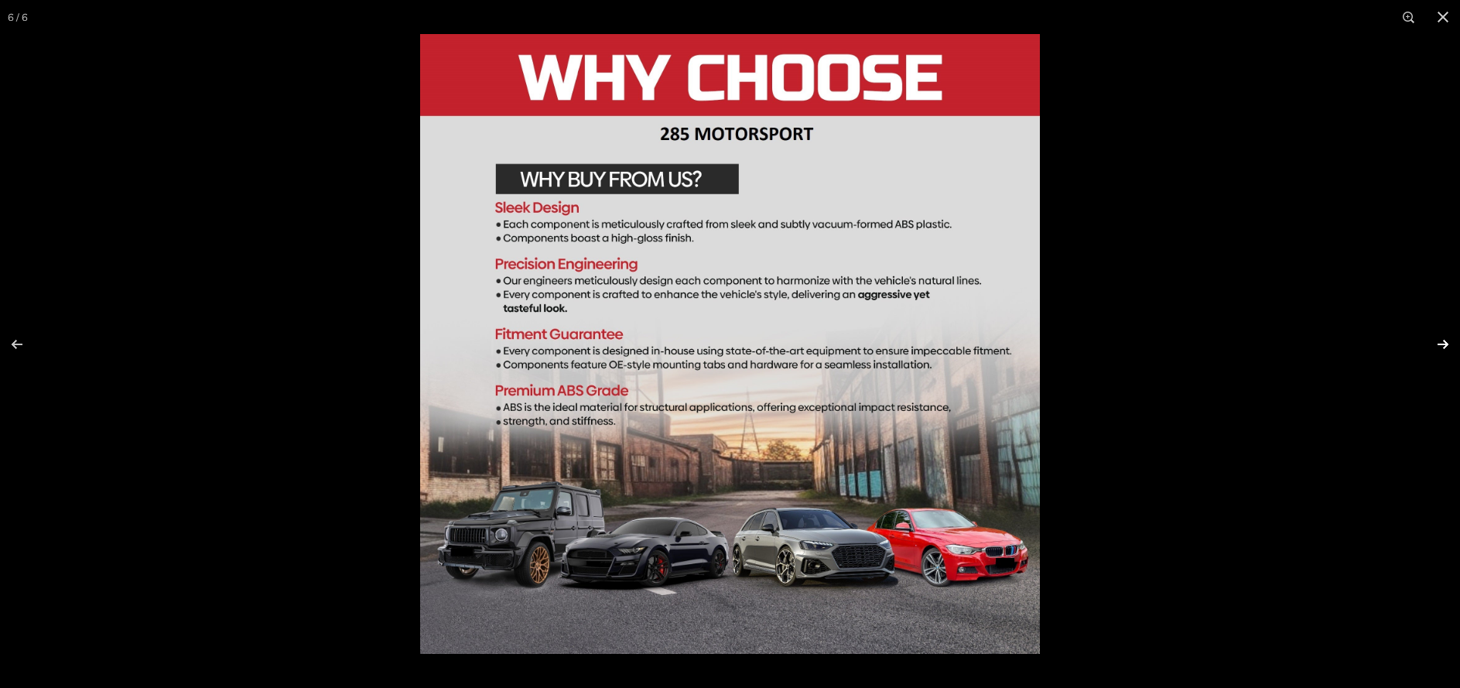
click at [1446, 343] on button at bounding box center [1432, 344] width 54 height 77
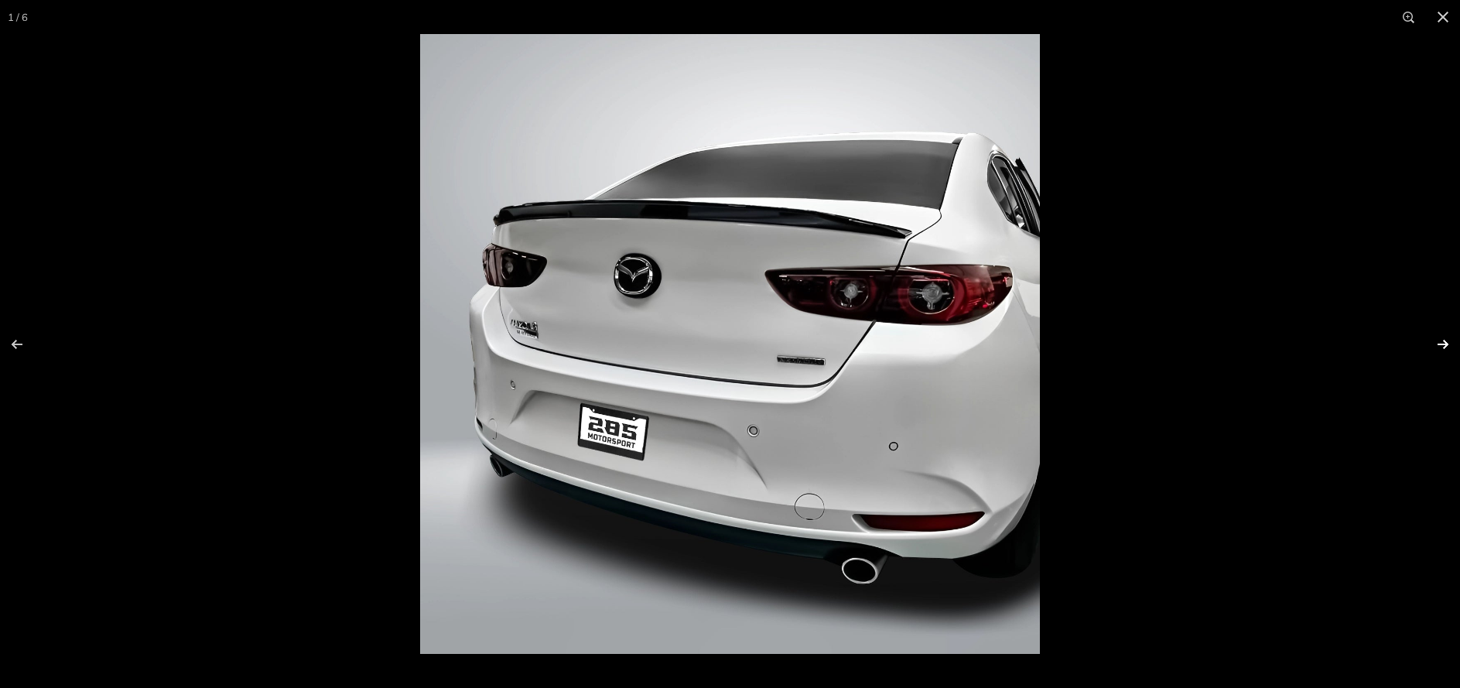
click at [1446, 343] on button at bounding box center [1432, 344] width 54 height 77
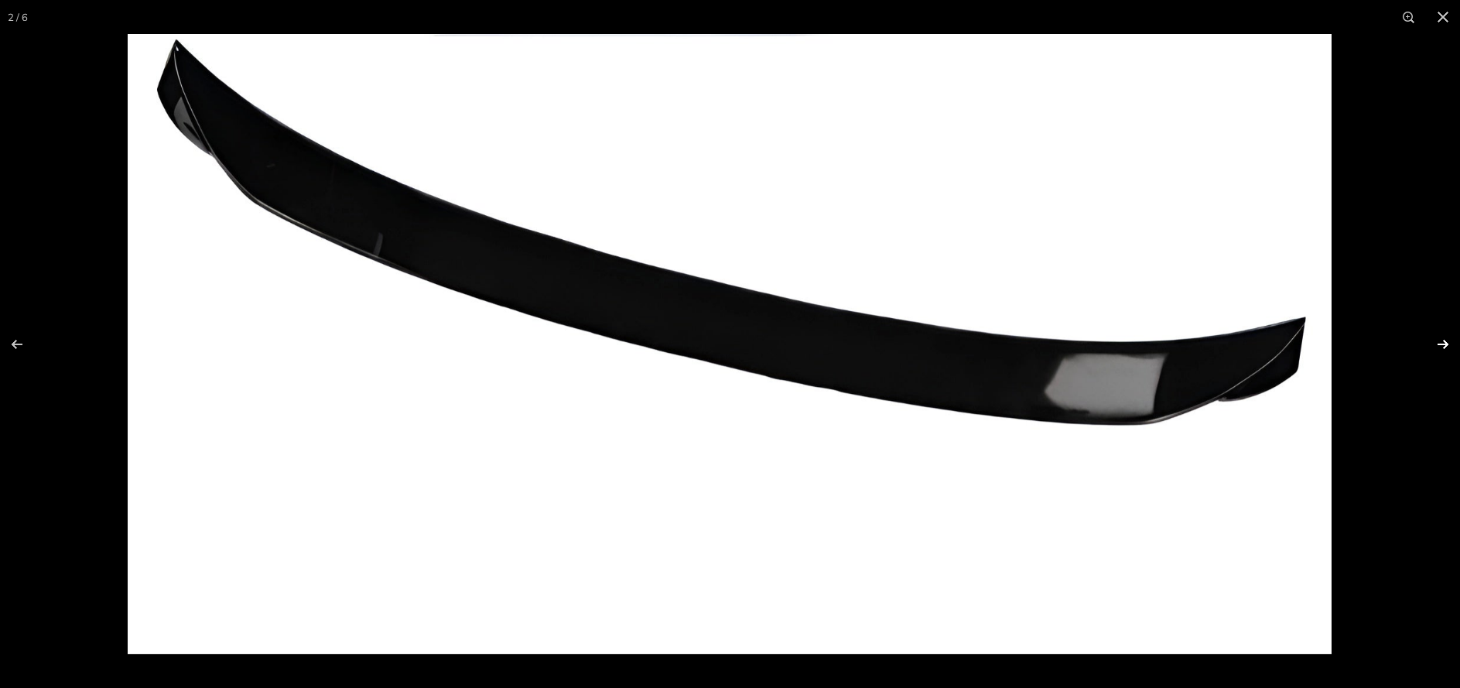
click at [1446, 343] on button at bounding box center [1432, 344] width 54 height 77
